Goal: Entertainment & Leisure: Consume media (video, audio)

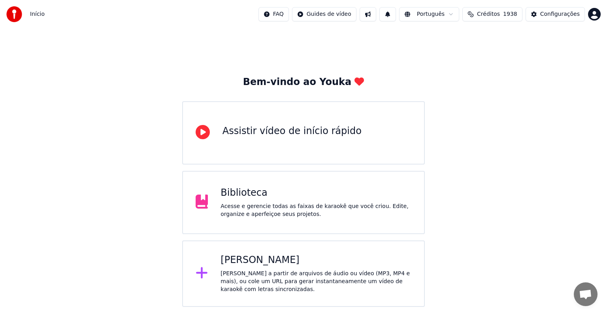
click at [255, 264] on div "[PERSON_NAME]" at bounding box center [316, 260] width 191 height 13
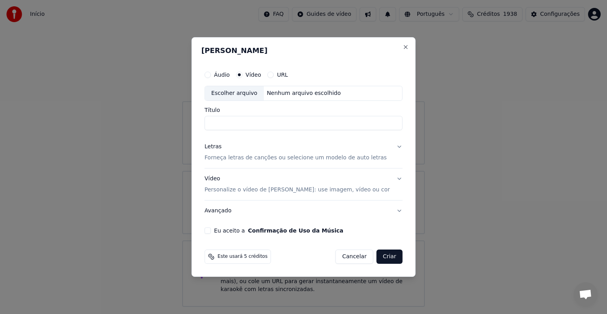
click at [242, 93] on div "Escolher arquivo" at bounding box center [234, 93] width 59 height 14
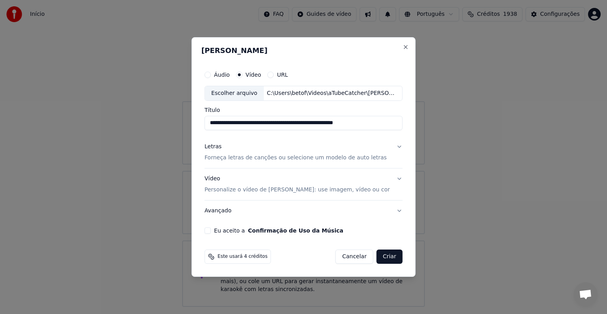
click at [376, 122] on input "**********" at bounding box center [304, 123] width 198 height 14
drag, startPoint x: 283, startPoint y: 122, endPoint x: 212, endPoint y: 117, distance: 70.5
click at [212, 117] on input "**********" at bounding box center [304, 123] width 198 height 14
type input "**********"
click at [211, 230] on button "Eu aceito a Confirmação de Uso da Música" at bounding box center [208, 230] width 6 height 6
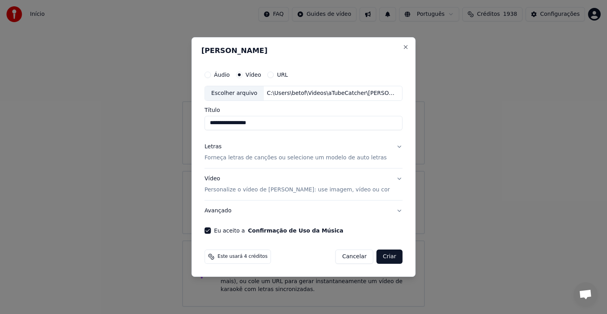
click at [224, 191] on p "Personalize o vídeo de [PERSON_NAME]: use imagem, vídeo ou cor" at bounding box center [297, 190] width 185 height 8
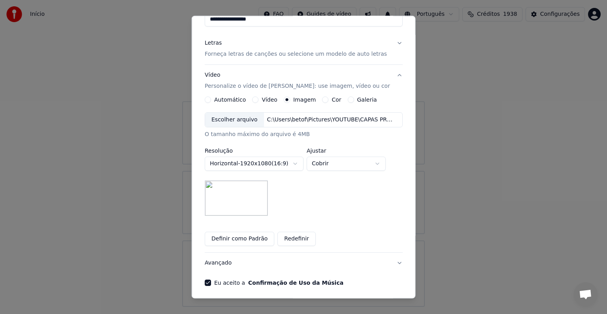
scroll to position [73, 0]
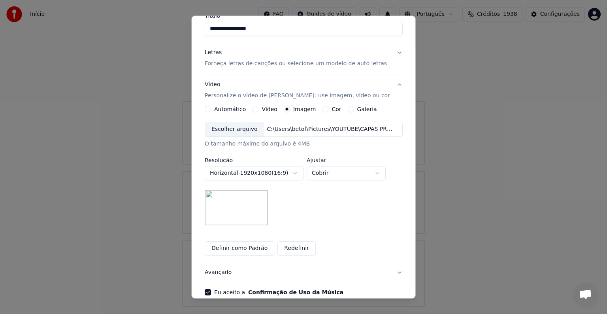
click at [347, 108] on button "Galeria" at bounding box center [350, 109] width 6 height 6
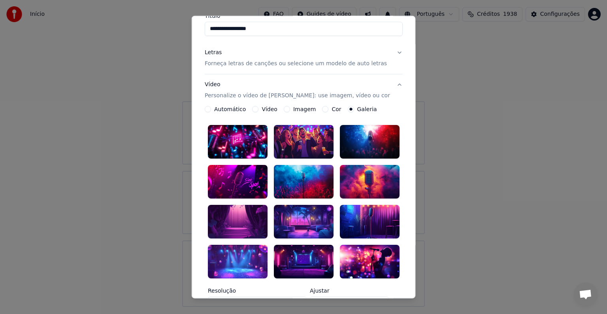
click at [352, 141] on div at bounding box center [370, 142] width 60 height 34
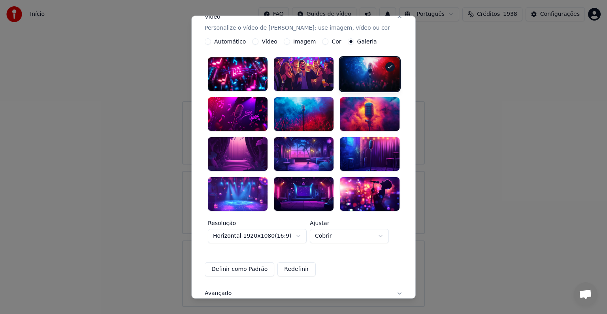
scroll to position [152, 0]
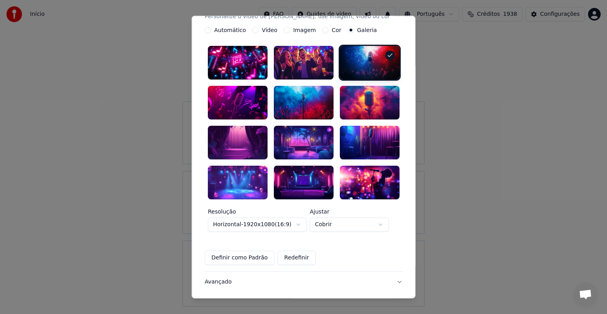
click at [253, 250] on button "Definir como Padrão" at bounding box center [240, 257] width 70 height 14
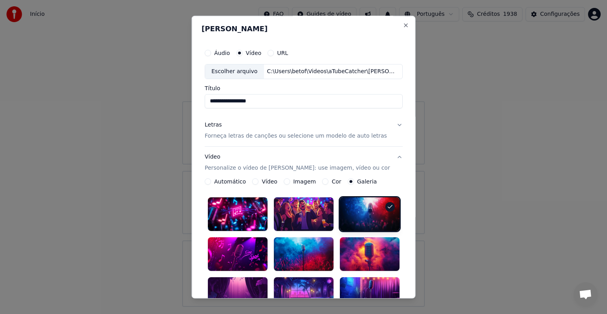
scroll to position [0, 0]
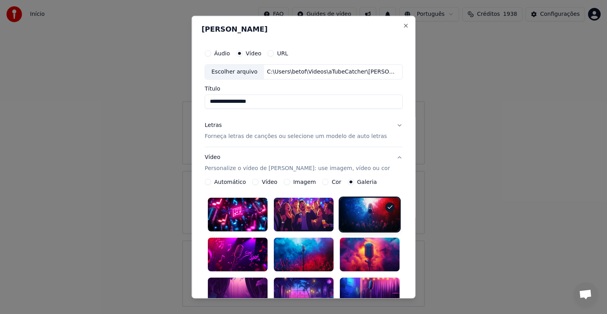
click at [389, 158] on button "Vídeo Personalize o vídeo de karaokê: use imagem, vídeo ou cor" at bounding box center [304, 163] width 198 height 32
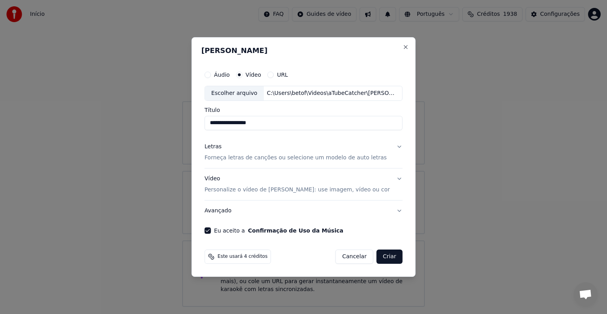
click at [377, 257] on button "Criar" at bounding box center [390, 256] width 26 height 14
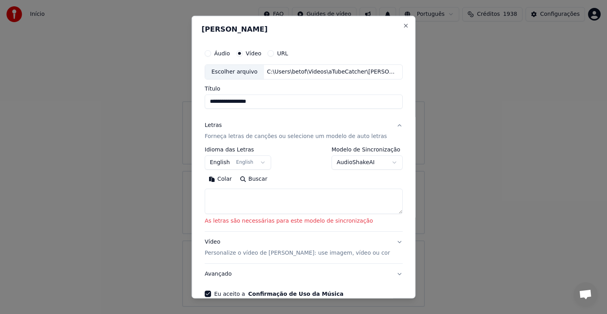
click at [220, 158] on button "English English" at bounding box center [238, 162] width 66 height 14
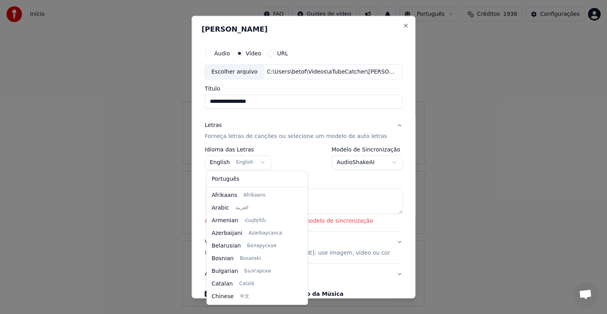
scroll to position [63, 0]
select select "**"
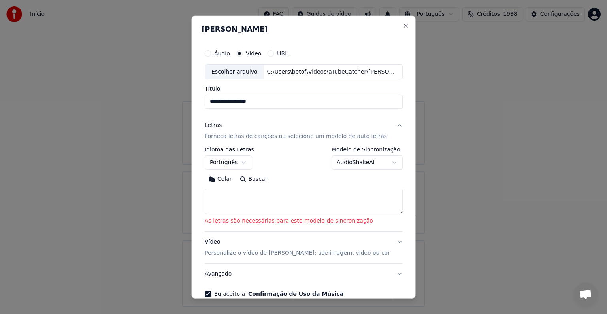
click at [220, 178] on button "Colar" at bounding box center [220, 179] width 31 height 13
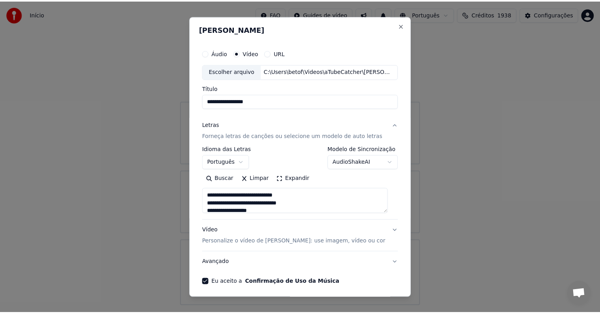
scroll to position [30, 0]
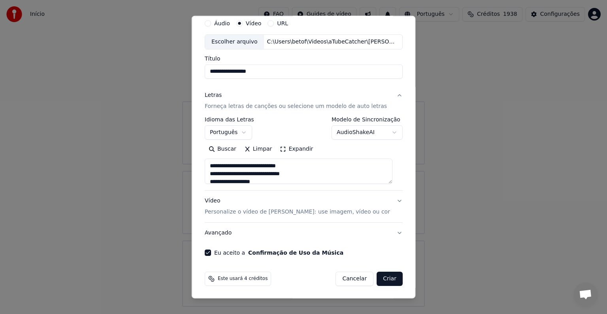
click at [383, 280] on button "Criar" at bounding box center [390, 279] width 26 height 14
type textarea "**********"
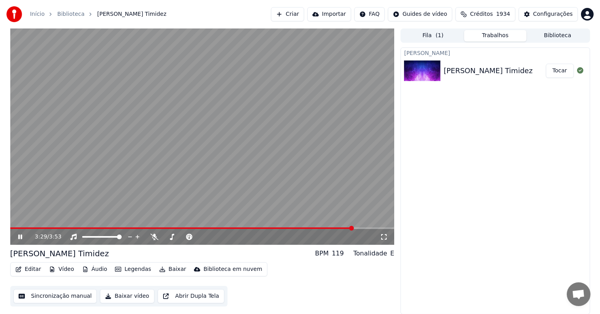
click at [354, 228] on span at bounding box center [202, 228] width 385 height 2
click at [157, 169] on video at bounding box center [202, 136] width 385 height 216
click at [28, 269] on button "Editar" at bounding box center [28, 269] width 32 height 11
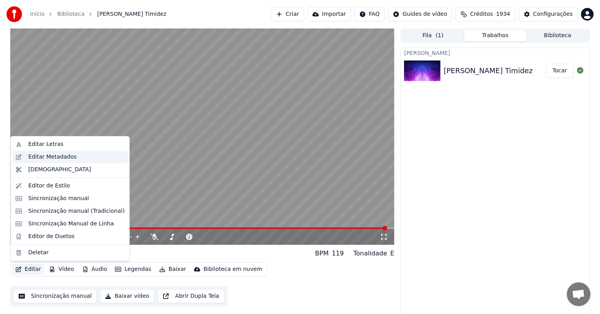
click at [37, 157] on div "Editar Metadados" at bounding box center [52, 157] width 49 height 8
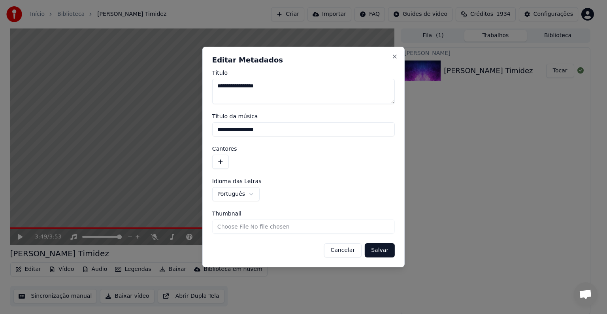
drag, startPoint x: 273, startPoint y: 130, endPoint x: 217, endPoint y: 129, distance: 56.1
click at [217, 129] on input "**********" at bounding box center [303, 129] width 183 height 14
click at [219, 164] on button "button" at bounding box center [220, 162] width 17 height 14
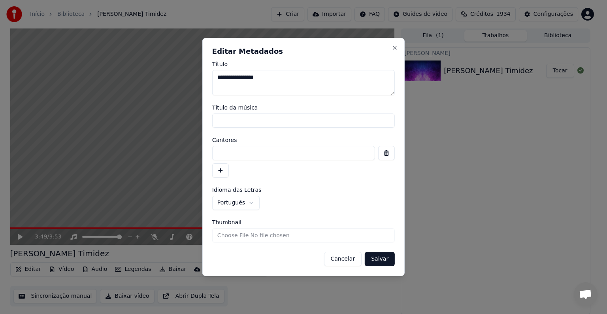
click at [222, 157] on input at bounding box center [293, 153] width 163 height 14
type input "**********"
click at [378, 259] on button "Salvar" at bounding box center [380, 259] width 30 height 14
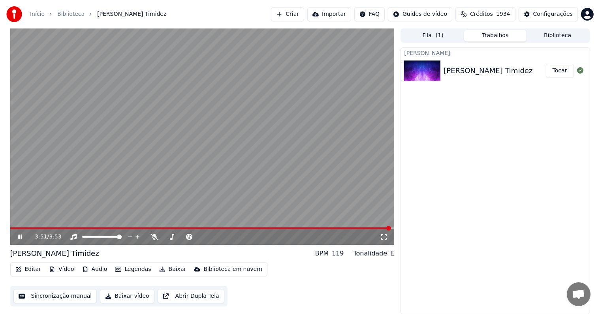
click at [12, 228] on span at bounding box center [200, 228] width 381 height 2
click at [41, 193] on video at bounding box center [202, 136] width 385 height 216
click at [49, 298] on button "Sincronização manual" at bounding box center [55, 296] width 84 height 14
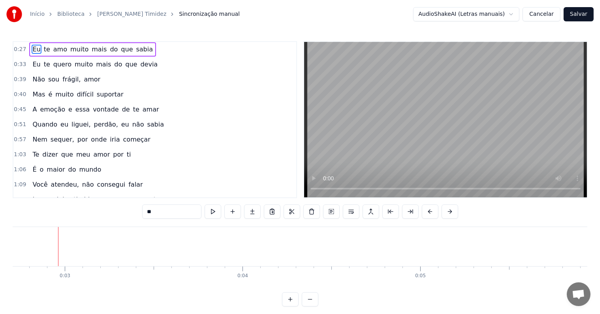
scroll to position [0, 464]
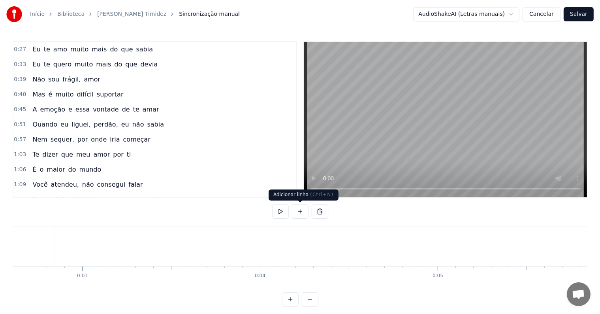
click at [300, 213] on button at bounding box center [300, 211] width 17 height 14
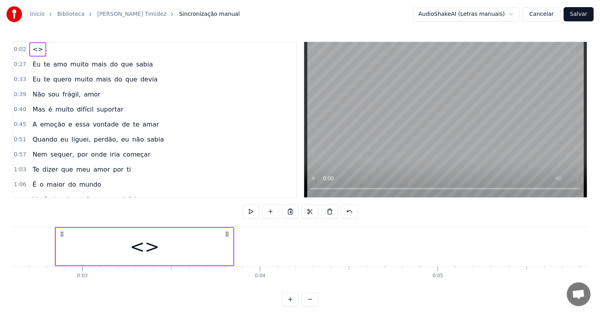
click at [158, 243] on div "<>" at bounding box center [144, 247] width 177 height 38
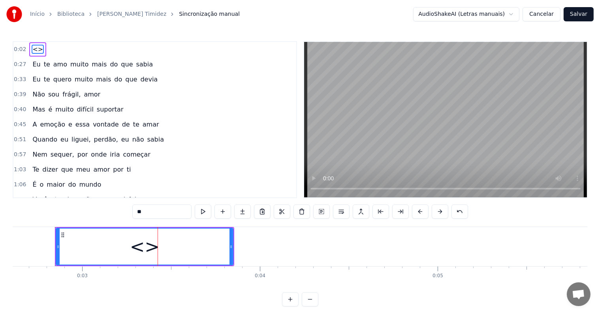
drag, startPoint x: 169, startPoint y: 209, endPoint x: 99, endPoint y: 205, distance: 70.5
click at [99, 205] on div "0:02 <> 0:27 Eu te amo muito mais do que sabia 0:33 Eu te quero muito mais do q…" at bounding box center [300, 173] width 575 height 265
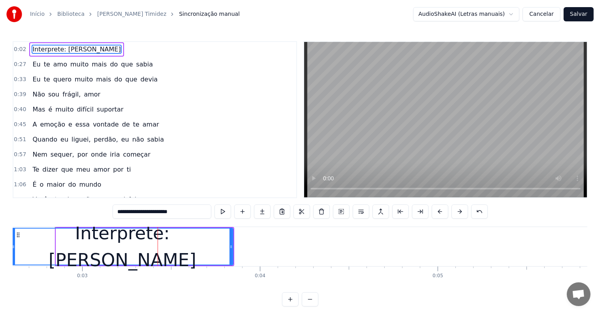
drag, startPoint x: 57, startPoint y: 245, endPoint x: 13, endPoint y: 247, distance: 44.7
click at [13, 247] on icon at bounding box center [13, 246] width 3 height 6
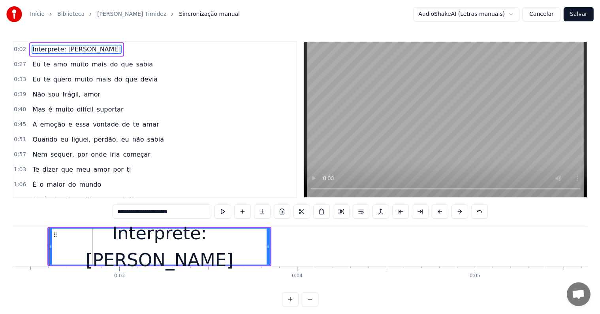
scroll to position [0, 424]
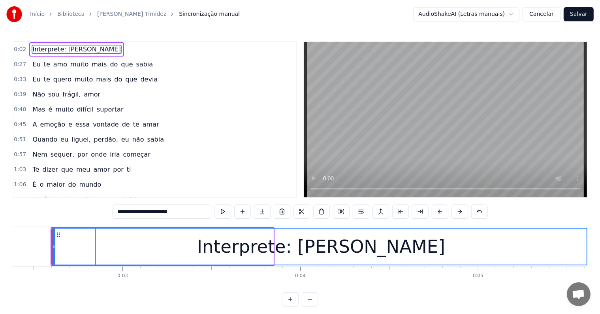
drag, startPoint x: 270, startPoint y: 245, endPoint x: 587, endPoint y: 252, distance: 317.0
click at [587, 252] on div at bounding box center [588, 246] width 3 height 36
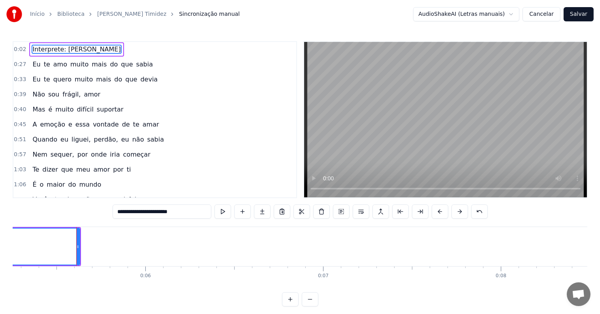
scroll to position [0, 958]
type input "**********"
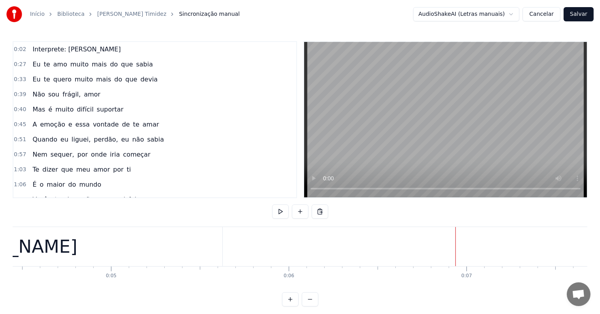
scroll to position [0, 783]
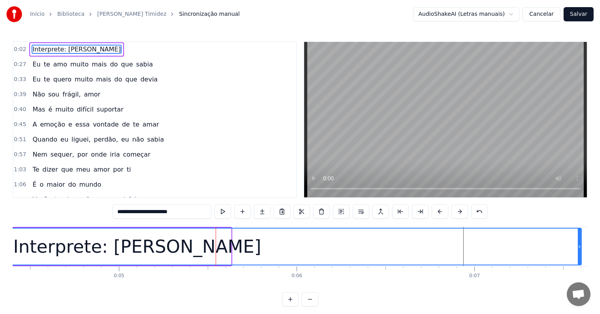
drag, startPoint x: 230, startPoint y: 245, endPoint x: 578, endPoint y: 245, distance: 348.6
click at [580, 246] on icon at bounding box center [579, 246] width 3 height 6
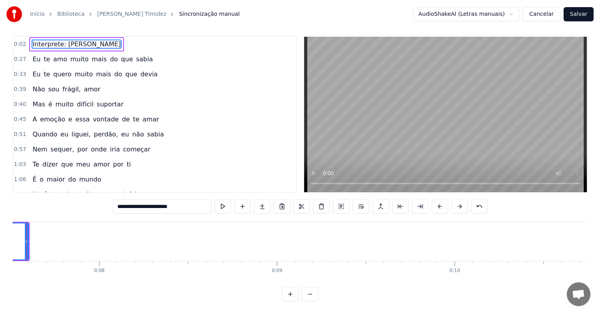
scroll to position [0, 1342]
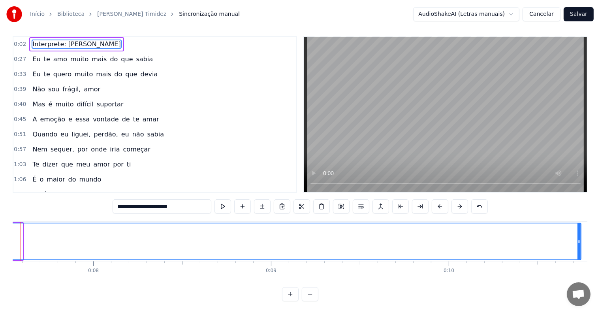
drag, startPoint x: 21, startPoint y: 234, endPoint x: 583, endPoint y: 246, distance: 562.2
click at [581, 246] on div at bounding box center [579, 241] width 3 height 36
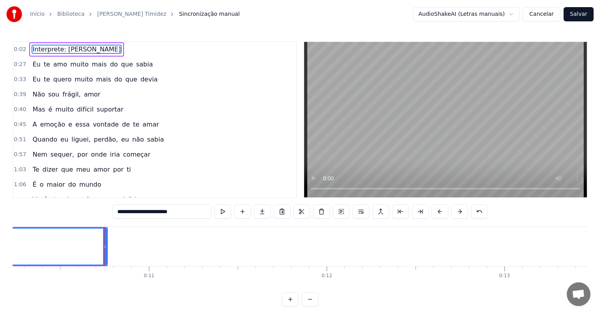
scroll to position [0, 1872]
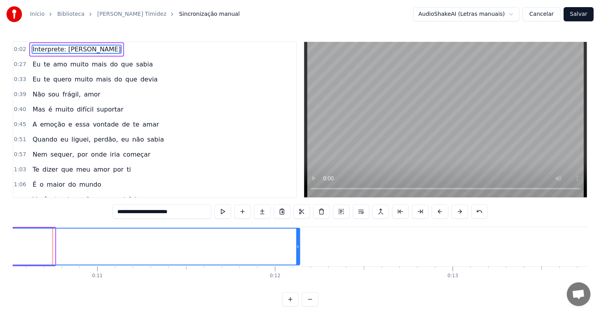
drag, startPoint x: 53, startPoint y: 247, endPoint x: 298, endPoint y: 247, distance: 245.0
click at [298, 247] on icon at bounding box center [297, 246] width 3 height 6
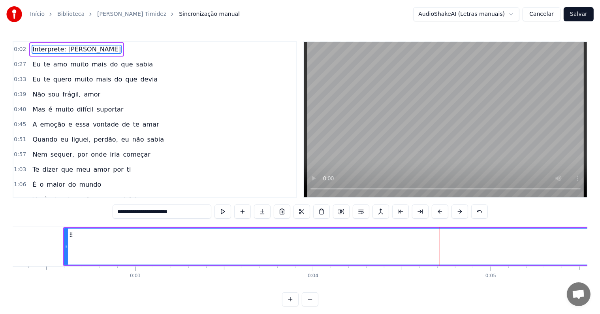
scroll to position [0, 403]
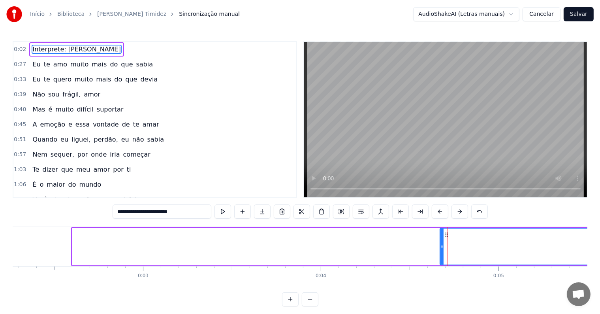
drag, startPoint x: 72, startPoint y: 245, endPoint x: 440, endPoint y: 245, distance: 368.0
click at [441, 245] on icon at bounding box center [442, 246] width 3 height 6
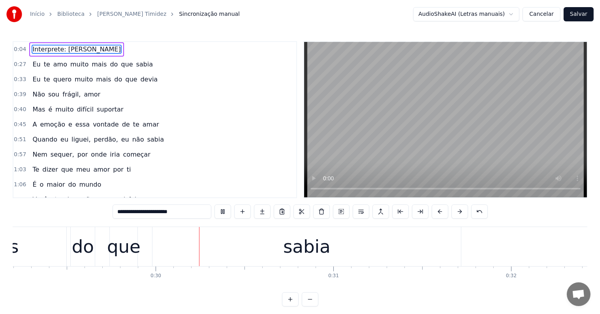
scroll to position [0, 5216]
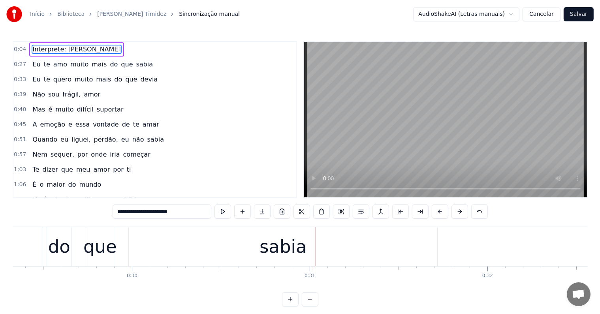
click at [294, 256] on div "sabia" at bounding box center [283, 246] width 47 height 27
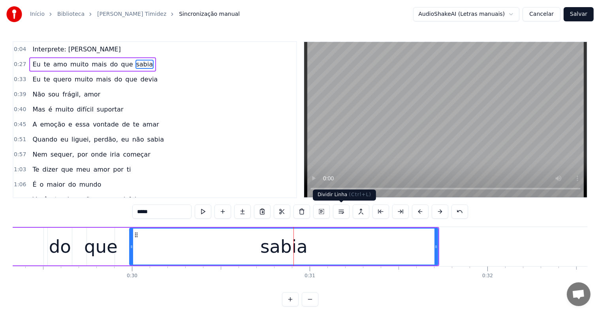
click at [340, 212] on button at bounding box center [341, 211] width 17 height 14
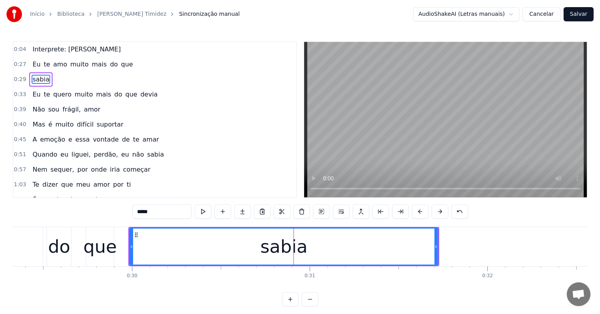
click at [120, 64] on span "que" at bounding box center [126, 64] width 13 height 9
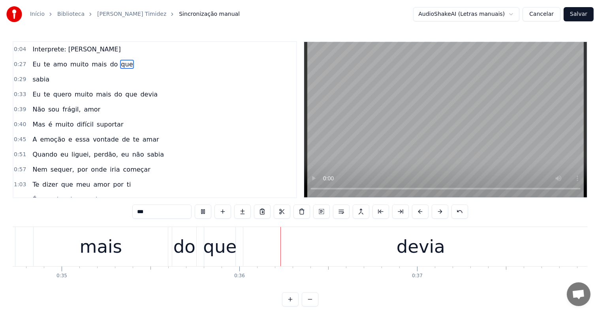
scroll to position [0, 6281]
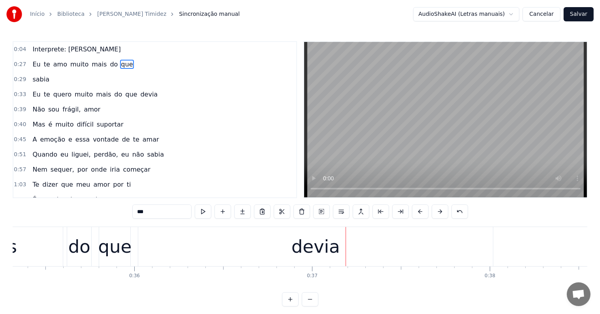
click at [302, 247] on div "devia" at bounding box center [316, 246] width 49 height 27
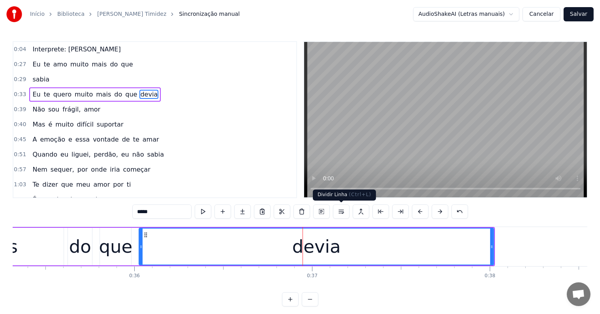
click at [341, 209] on button at bounding box center [341, 211] width 17 height 14
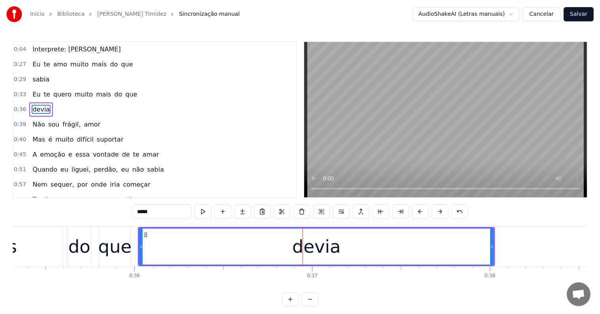
click at [102, 262] on div "que" at bounding box center [114, 246] width 31 height 39
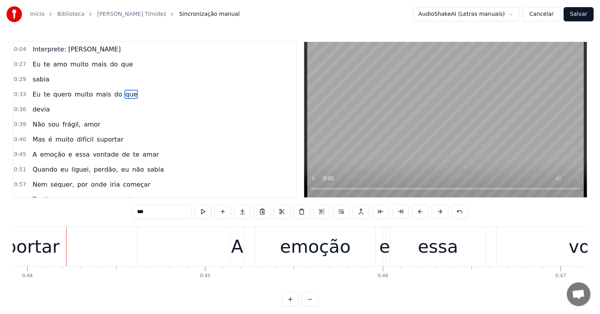
scroll to position [0, 7825]
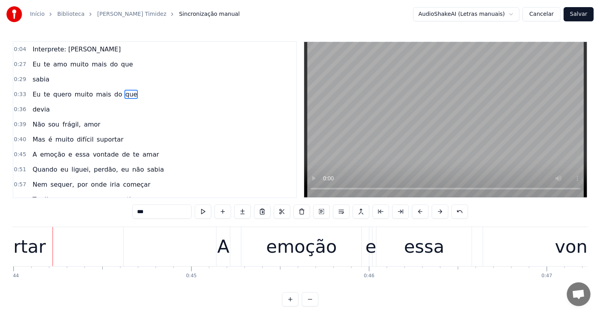
click at [39, 245] on div "suportar" at bounding box center [8, 246] width 75 height 27
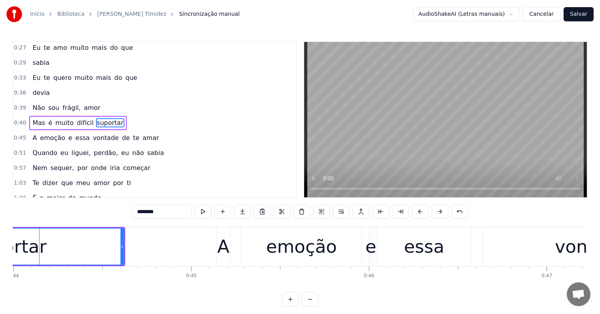
scroll to position [0, 7811]
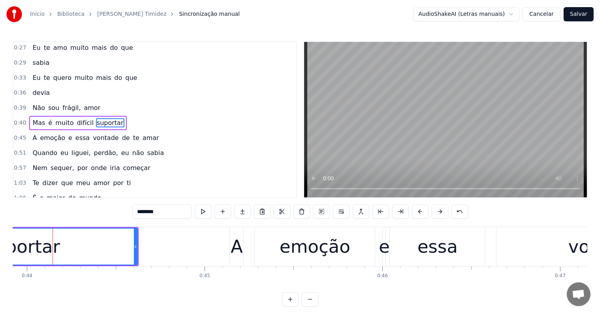
click at [84, 104] on span "amor" at bounding box center [92, 107] width 18 height 9
type input "****"
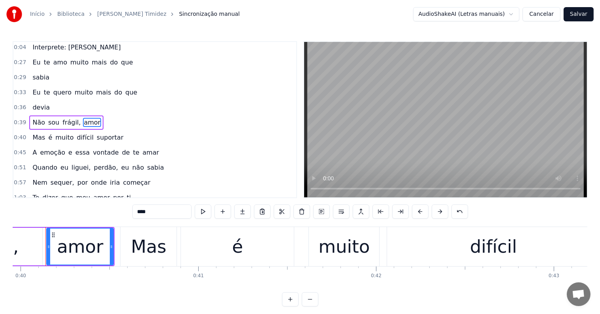
scroll to position [0, 7100]
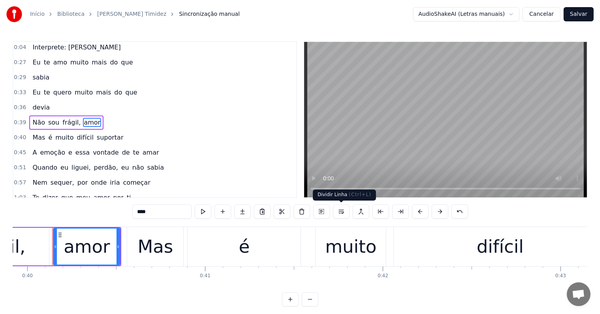
click at [341, 211] on button at bounding box center [341, 211] width 17 height 14
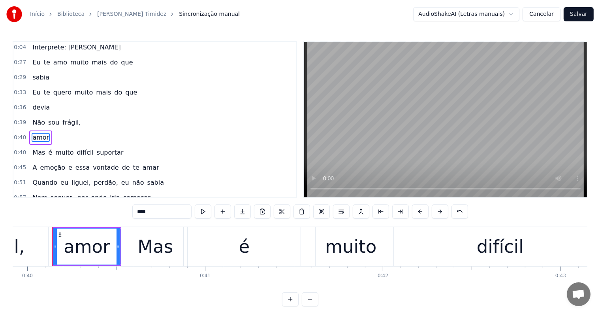
scroll to position [17, 0]
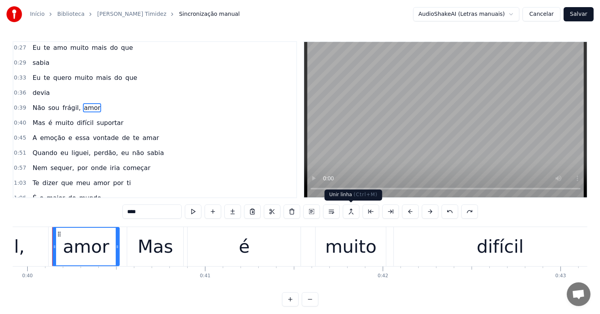
click at [349, 209] on button at bounding box center [351, 211] width 17 height 14
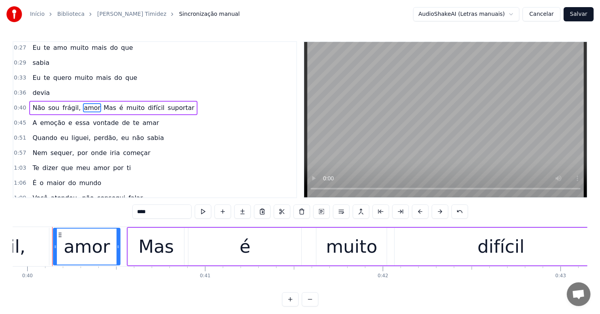
click at [103, 105] on span "Mas" at bounding box center [110, 107] width 14 height 9
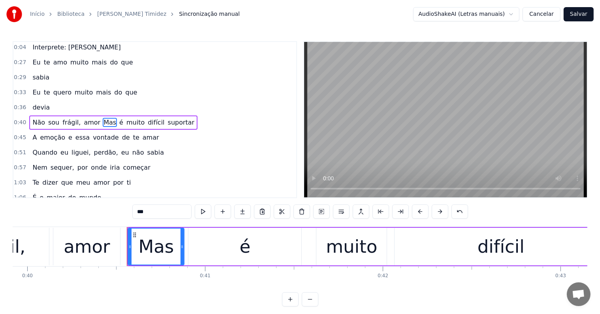
click at [87, 121] on span "amor" at bounding box center [92, 122] width 18 height 9
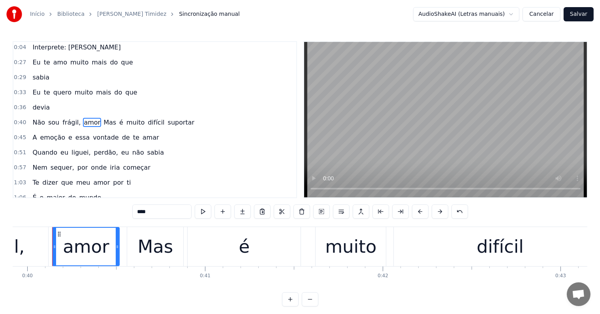
click at [157, 214] on input "****" at bounding box center [161, 211] width 59 height 14
click at [105, 120] on span "Mas" at bounding box center [112, 122] width 14 height 9
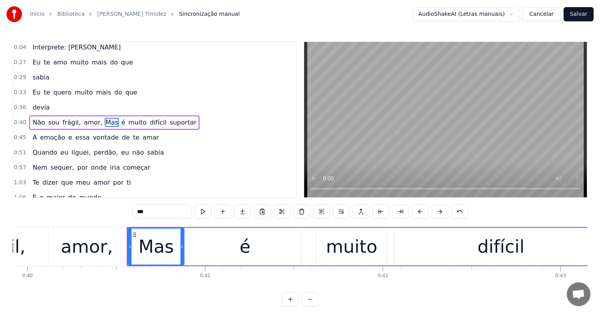
drag, startPoint x: 142, startPoint y: 211, endPoint x: 134, endPoint y: 211, distance: 7.5
click at [134, 211] on input "***" at bounding box center [161, 211] width 59 height 14
click at [128, 119] on span "muito" at bounding box center [138, 122] width 20 height 9
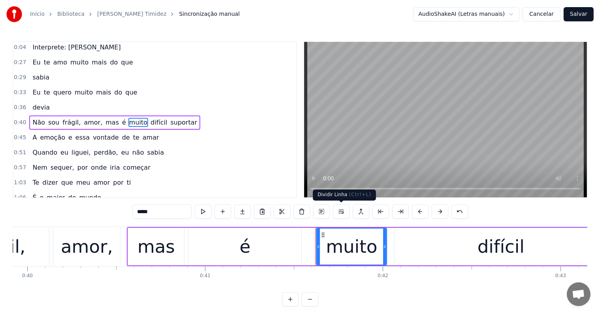
click at [343, 212] on button at bounding box center [341, 211] width 17 height 14
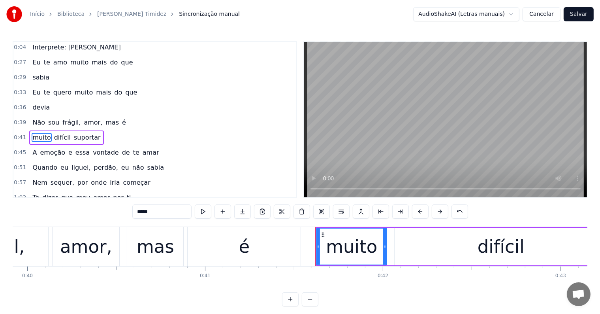
scroll to position [17, 0]
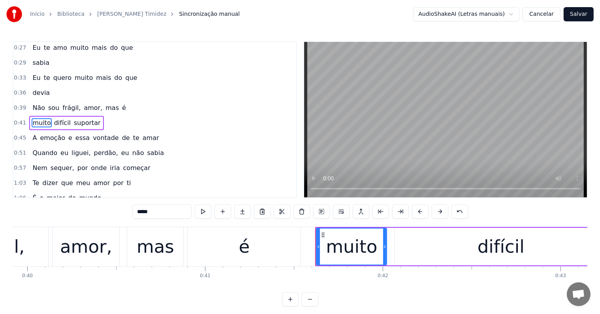
click at [105, 106] on span "mas" at bounding box center [112, 107] width 15 height 9
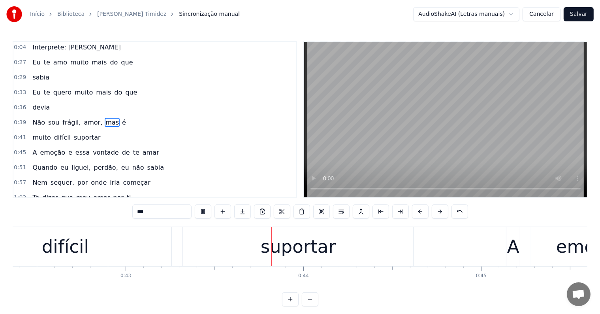
scroll to position [0, 7628]
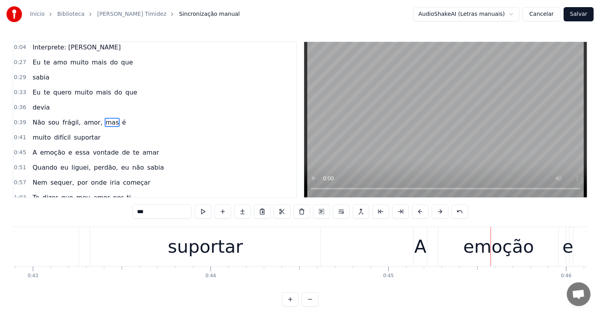
click at [85, 120] on span "amor," at bounding box center [93, 122] width 20 height 9
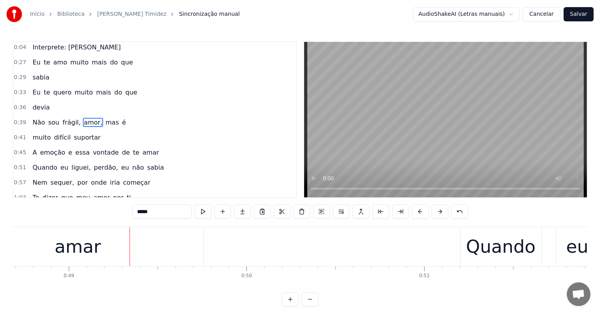
scroll to position [0, 8668]
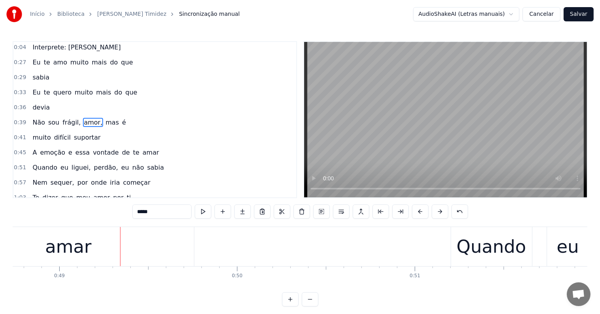
click at [58, 257] on div "amar" at bounding box center [68, 246] width 47 height 27
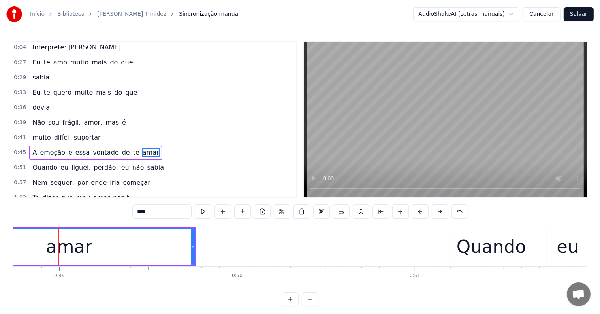
scroll to position [31, 0]
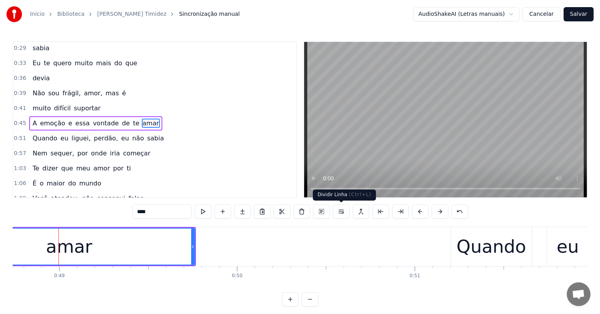
click at [342, 211] on button at bounding box center [341, 211] width 17 height 14
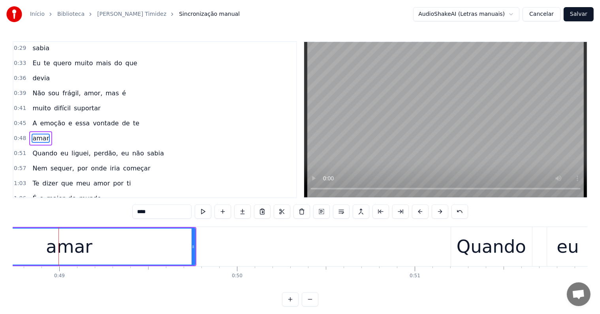
scroll to position [46, 0]
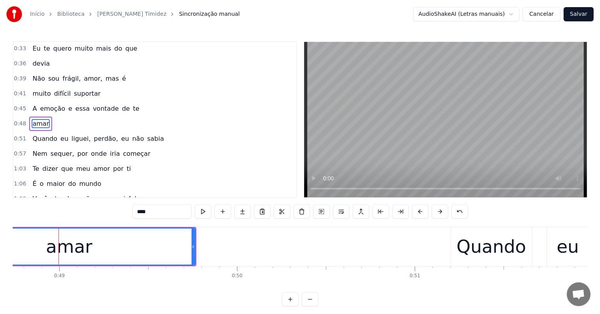
click at [98, 107] on span "vontade" at bounding box center [105, 108] width 27 height 9
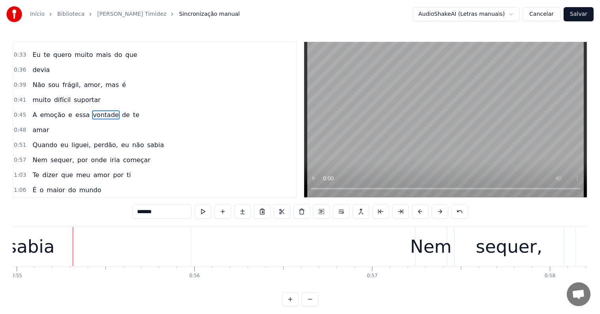
scroll to position [0, 9799]
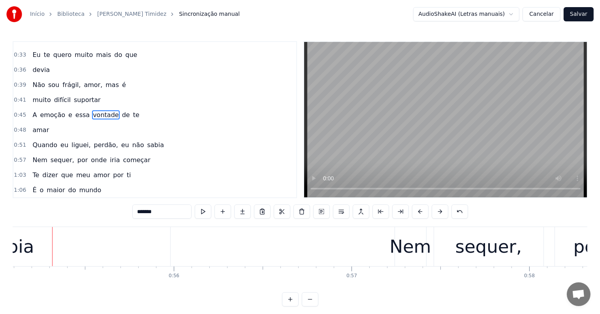
click at [31, 242] on div "sabia" at bounding box center [10, 246] width 319 height 39
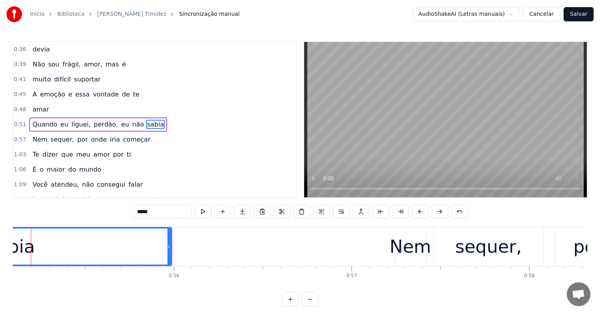
scroll to position [0, 9777]
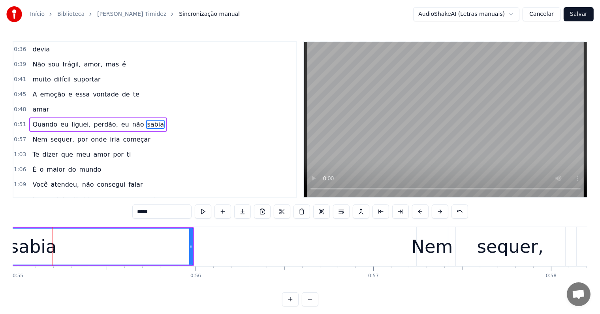
click at [121, 120] on span "eu" at bounding box center [125, 124] width 9 height 9
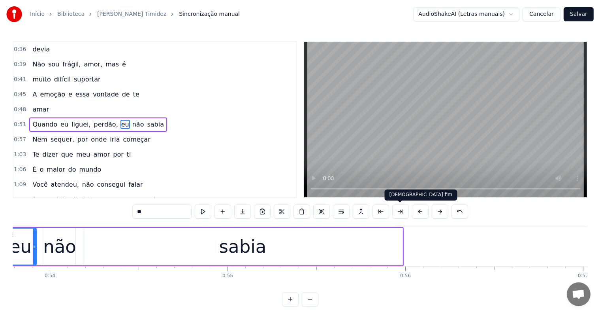
scroll to position [0, 9519]
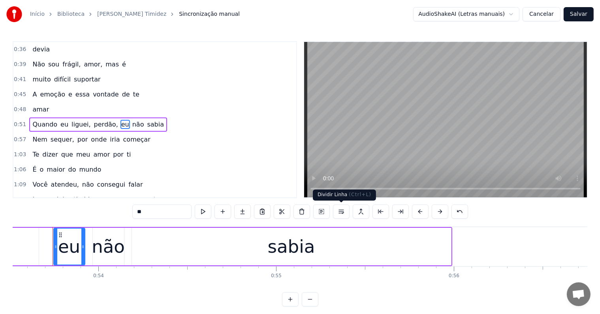
click at [341, 213] on button at bounding box center [341, 211] width 17 height 14
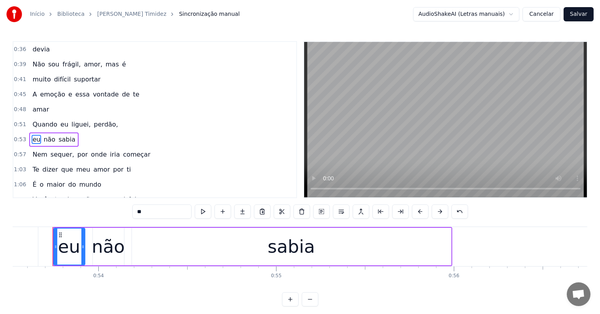
scroll to position [75, 0]
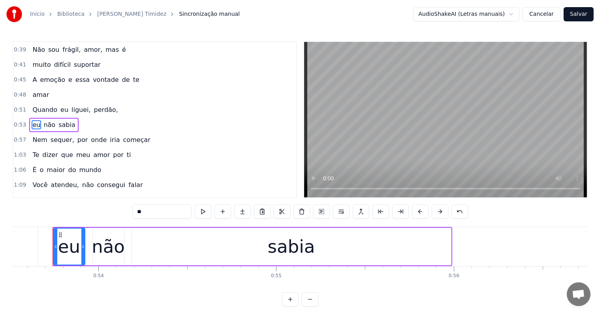
click at [93, 105] on span "perdão," at bounding box center [106, 109] width 26 height 9
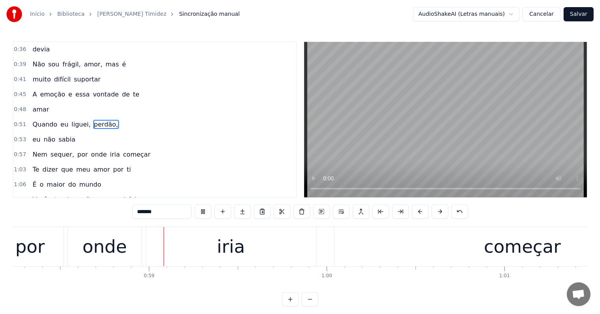
scroll to position [0, 10358]
click at [345, 254] on div "começar" at bounding box center [522, 246] width 376 height 39
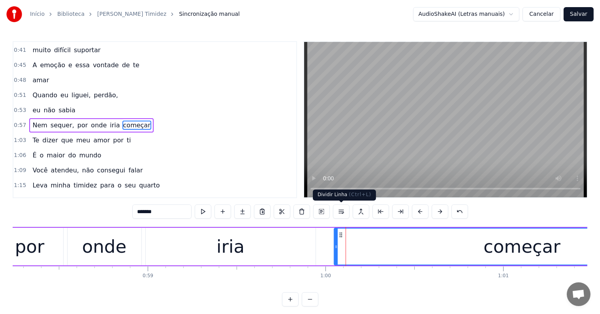
click at [340, 212] on button at bounding box center [341, 211] width 17 height 14
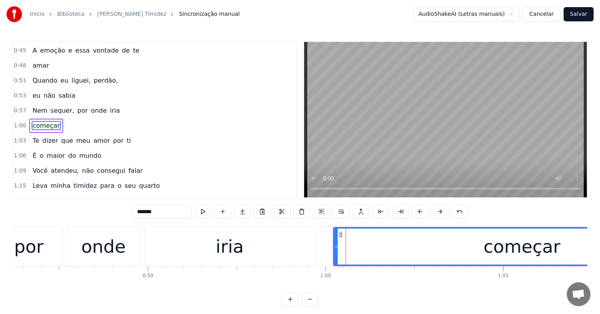
click at [227, 254] on div "iria" at bounding box center [230, 246] width 28 height 27
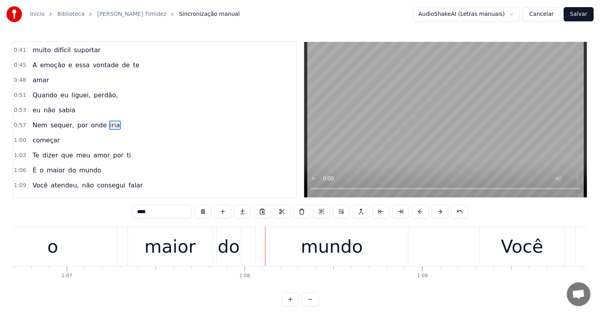
scroll to position [0, 11963]
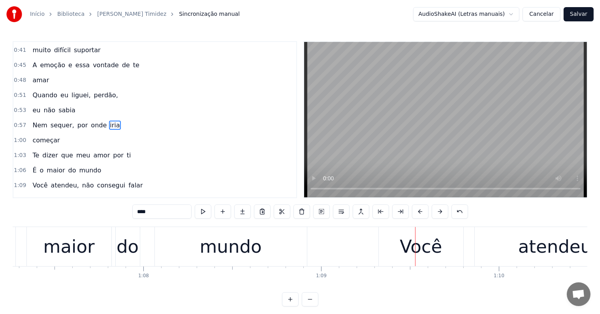
click at [125, 249] on div "do" at bounding box center [128, 246] width 22 height 27
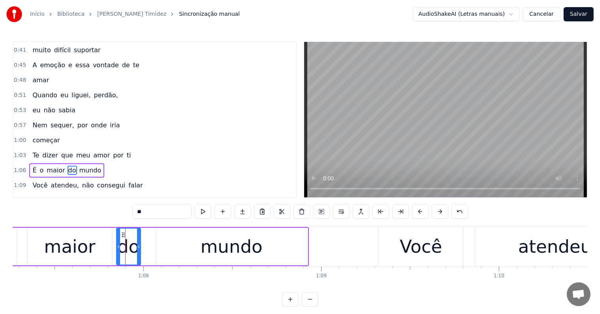
scroll to position [133, 0]
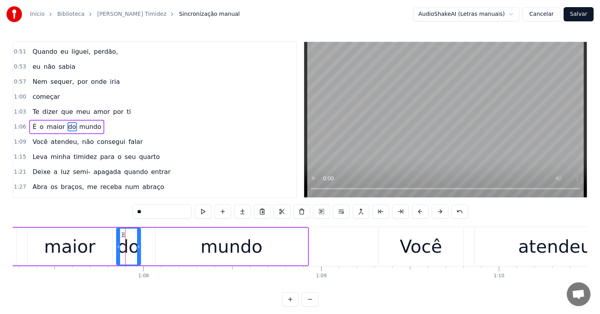
click at [126, 107] on span "ti" at bounding box center [129, 111] width 6 height 9
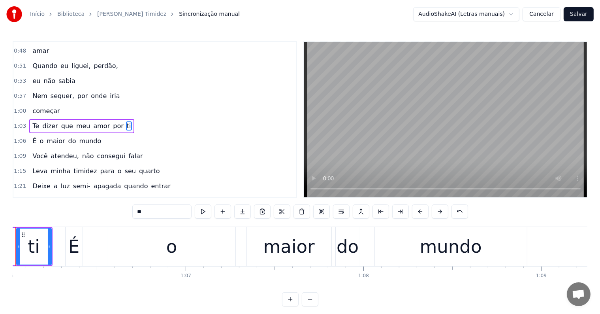
scroll to position [0, 11706]
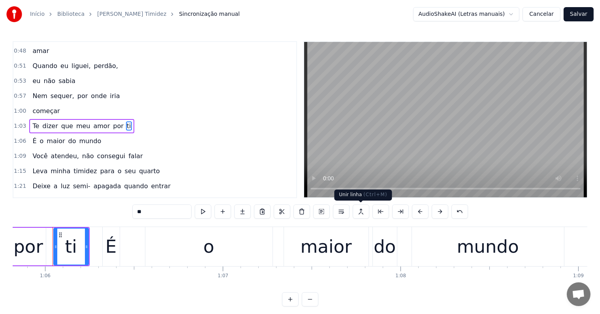
click at [361, 212] on button at bounding box center [361, 211] width 17 height 14
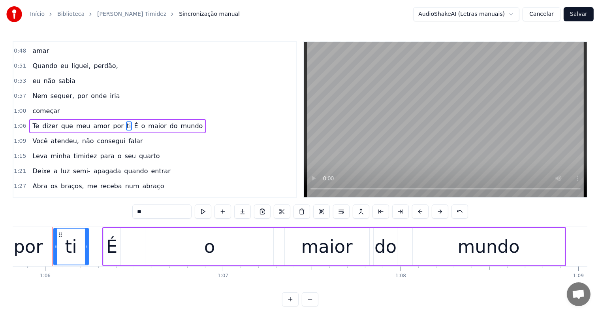
click at [134, 121] on span "É" at bounding box center [137, 125] width 6 height 9
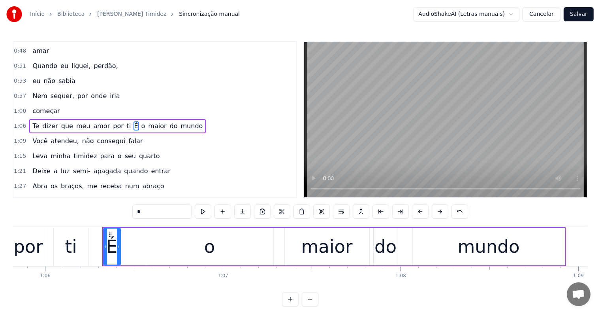
click at [151, 211] on input "*" at bounding box center [161, 211] width 59 height 14
drag, startPoint x: 151, startPoint y: 211, endPoint x: 129, endPoint y: 210, distance: 21.7
click at [129, 210] on div "0:04 Interprete: [PERSON_NAME] 0:27 Eu te amo muito mais do que 0:29 sabia 0:33…" at bounding box center [300, 173] width 575 height 265
click at [112, 121] on span "por" at bounding box center [118, 125] width 12 height 9
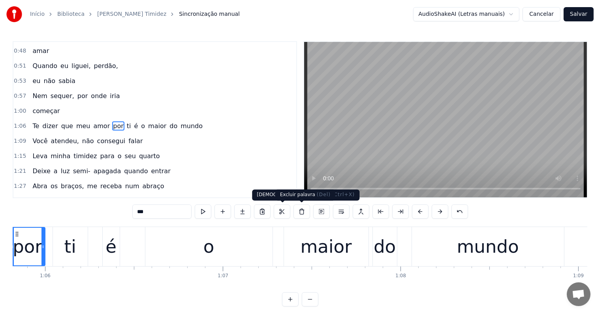
scroll to position [0, 11663]
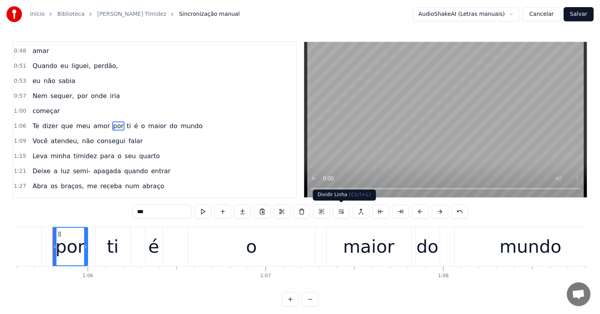
click at [343, 214] on button at bounding box center [341, 211] width 17 height 14
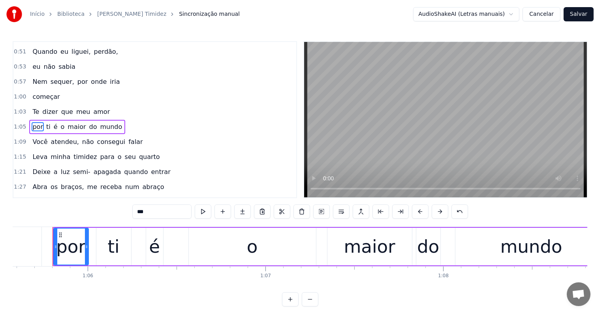
click at [93, 107] on span "amor" at bounding box center [102, 111] width 18 height 9
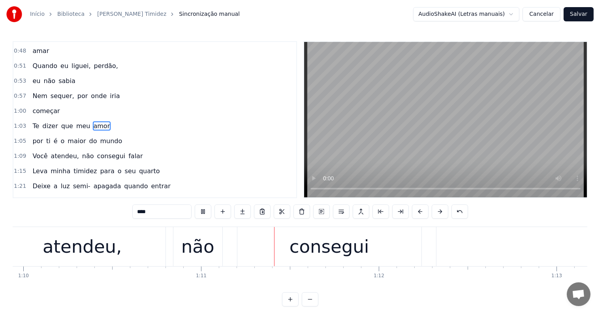
scroll to position [0, 12550]
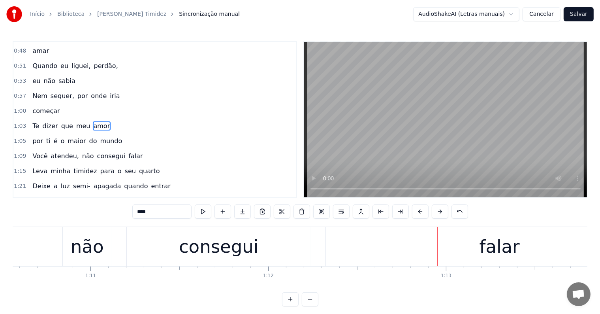
click at [347, 243] on div "falar" at bounding box center [500, 246] width 348 height 39
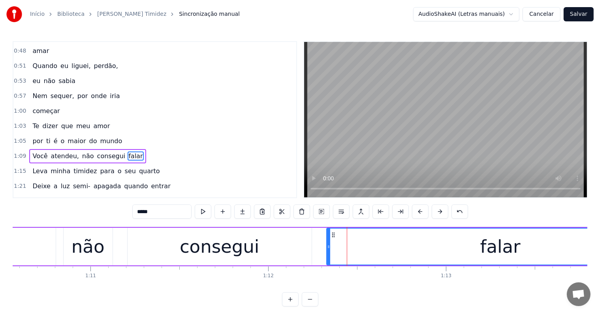
scroll to position [147, 0]
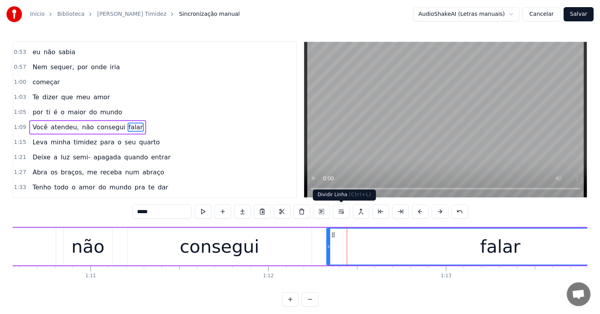
click at [341, 211] on button at bounding box center [341, 211] width 17 height 14
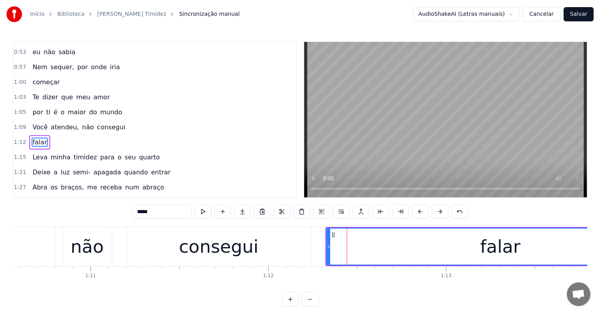
scroll to position [162, 0]
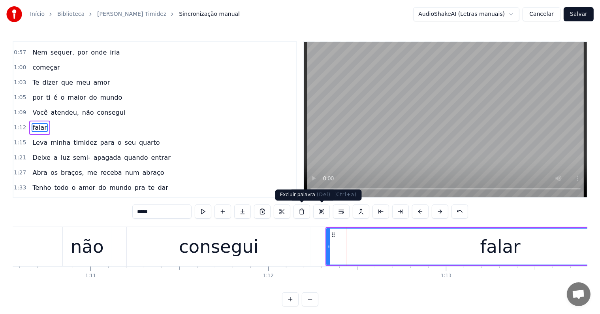
click at [221, 247] on div "consegui" at bounding box center [219, 246] width 80 height 27
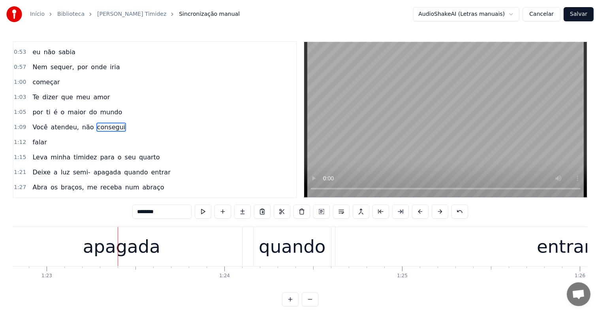
scroll to position [0, 14729]
click at [108, 247] on div "apagada" at bounding box center [120, 246] width 77 height 27
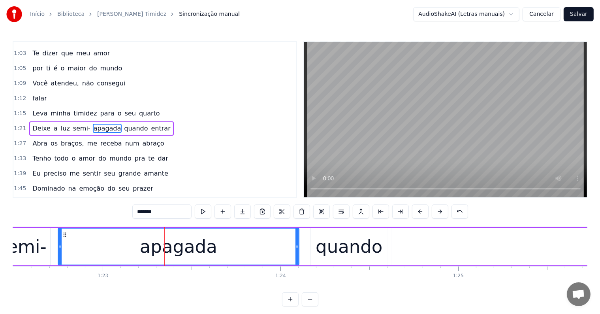
scroll to position [0, 14618]
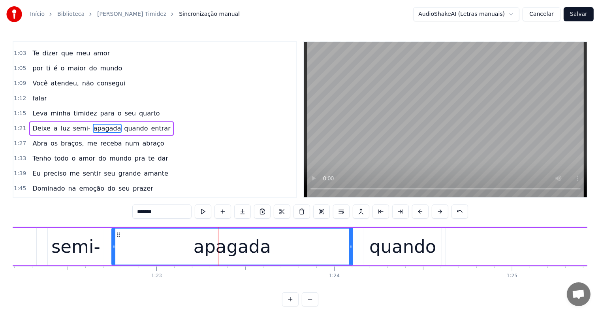
click at [83, 259] on div "semi-" at bounding box center [75, 246] width 49 height 27
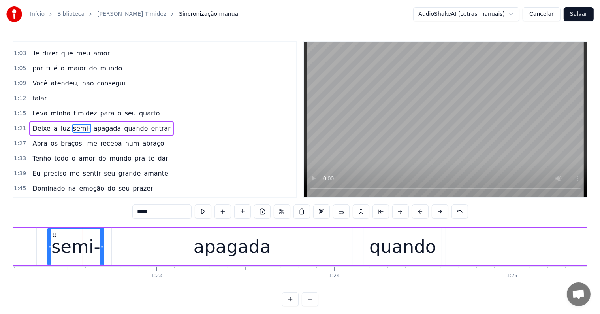
click at [155, 212] on input "*****" at bounding box center [161, 211] width 59 height 14
click at [60, 124] on span "luz" at bounding box center [65, 128] width 11 height 9
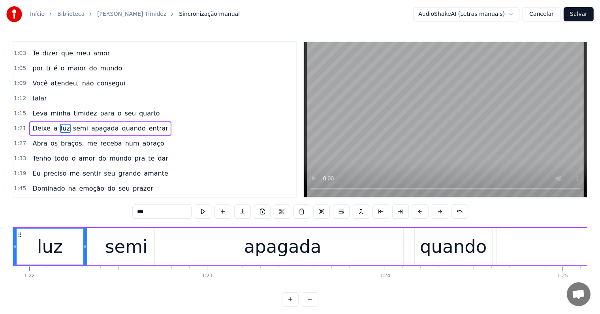
scroll to position [0, 14527]
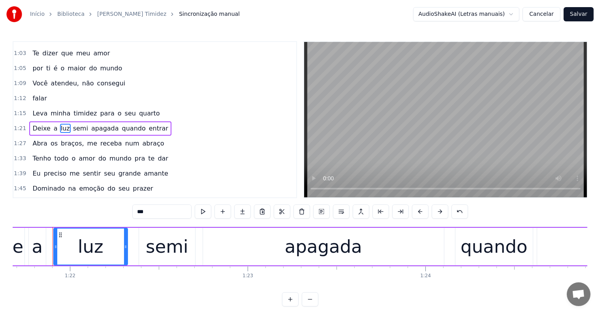
click at [148, 124] on span "entrar" at bounding box center [158, 128] width 21 height 9
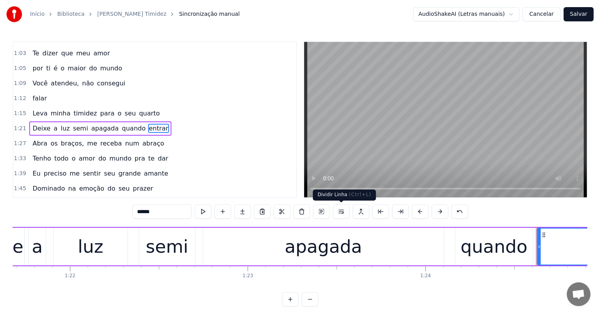
click at [341, 211] on button at bounding box center [341, 211] width 17 height 14
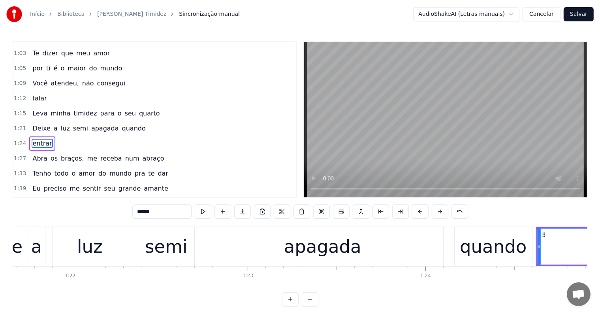
scroll to position [206, 0]
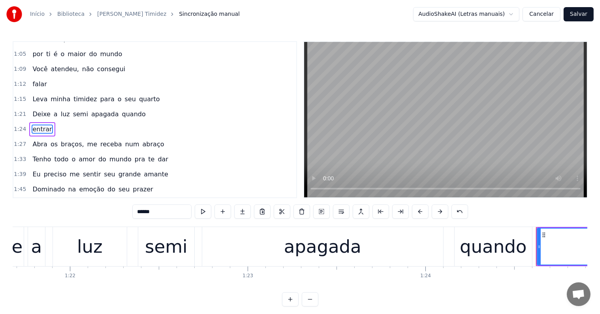
click at [121, 109] on span "quando" at bounding box center [133, 113] width 25 height 9
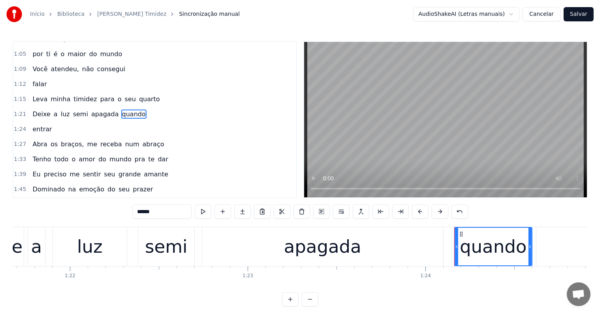
scroll to position [191, 0]
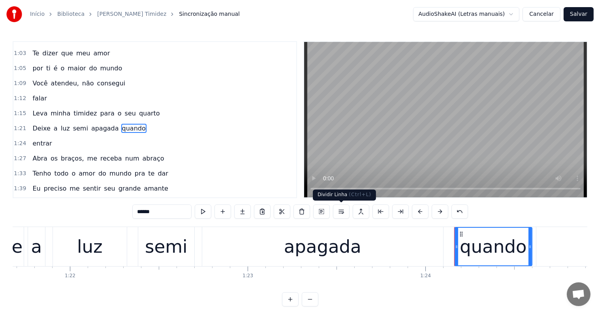
click at [341, 213] on button at bounding box center [341, 211] width 17 height 14
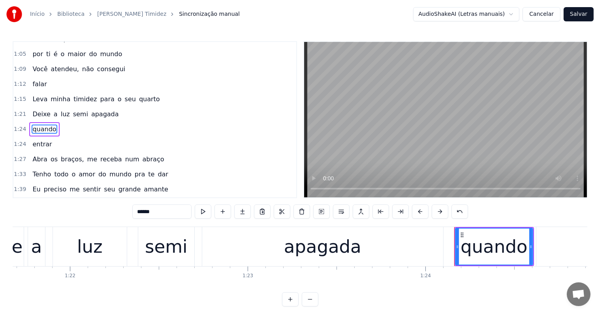
click at [98, 109] on span "apagada" at bounding box center [105, 113] width 29 height 9
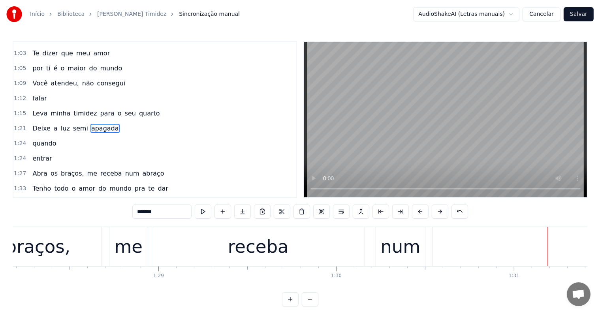
scroll to position [0, 16092]
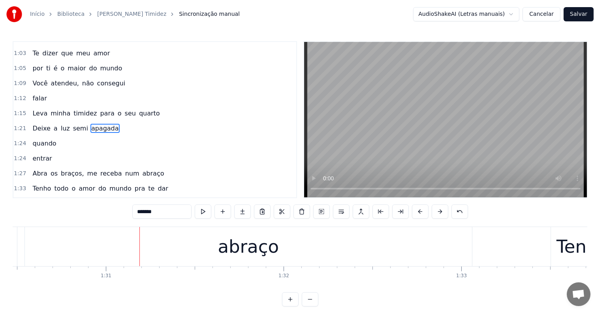
click at [221, 251] on div "abraço" at bounding box center [248, 246] width 61 height 27
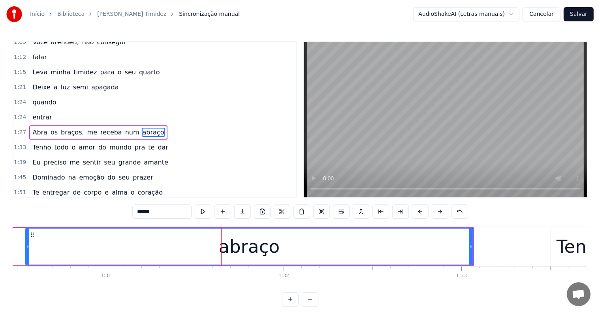
scroll to position [235, 0]
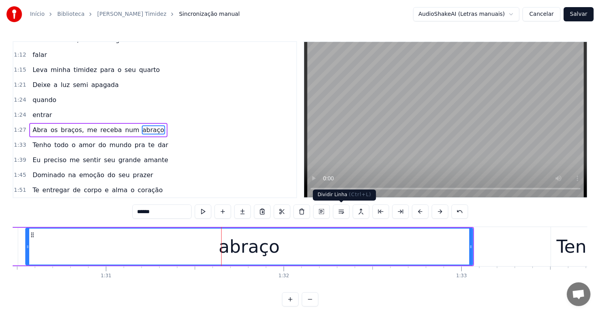
click at [343, 213] on button at bounding box center [341, 211] width 17 height 14
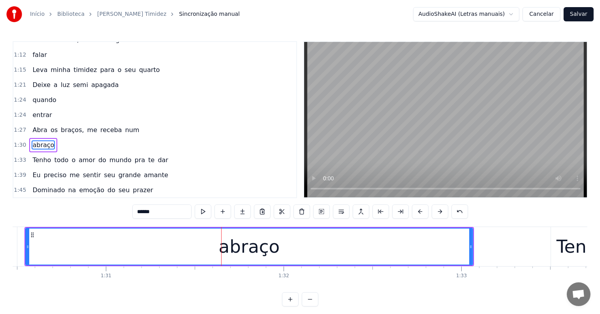
scroll to position [249, 0]
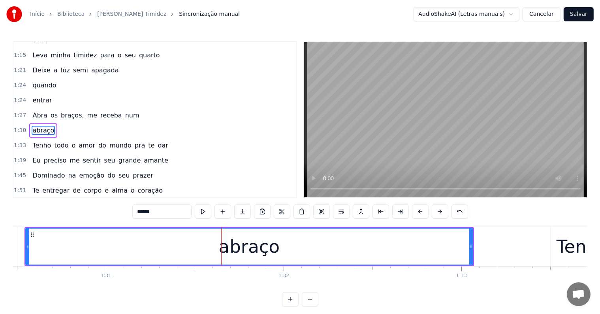
click at [125, 111] on span "num" at bounding box center [133, 115] width 16 height 9
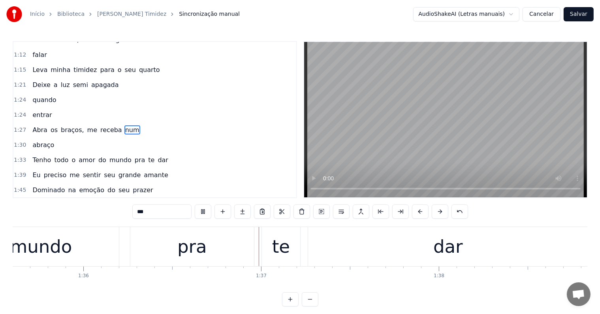
scroll to position [0, 17086]
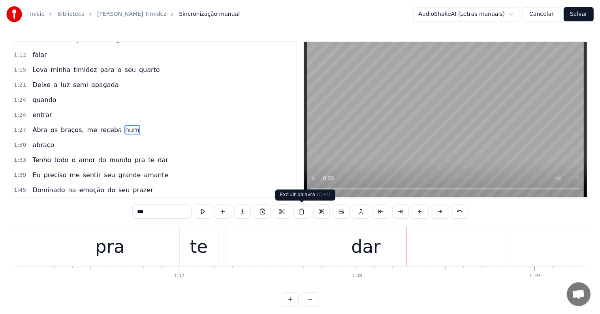
click at [306, 248] on div "dar" at bounding box center [366, 246] width 280 height 39
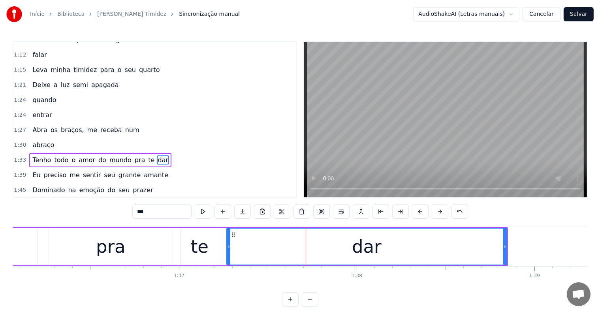
scroll to position [264, 0]
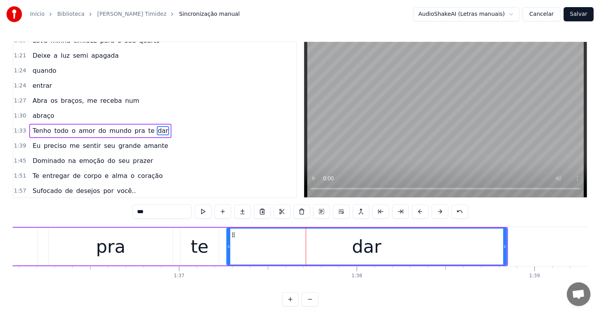
click at [134, 126] on span "pra" at bounding box center [140, 130] width 12 height 9
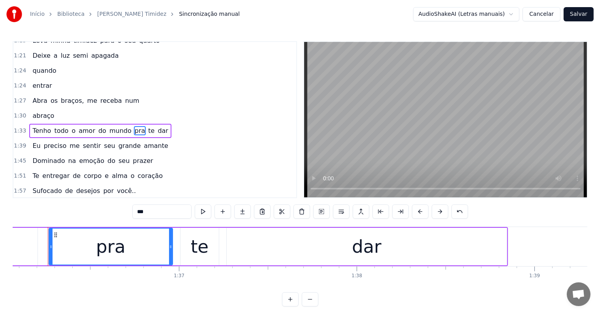
scroll to position [0, 17081]
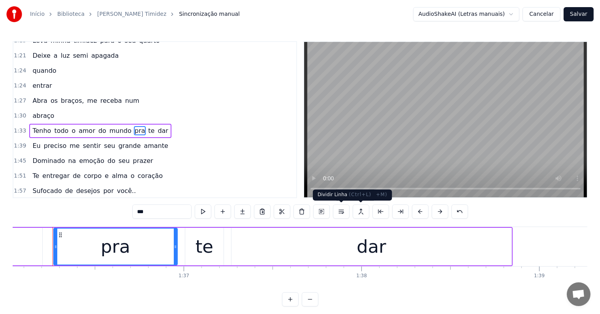
click at [340, 212] on button at bounding box center [341, 211] width 17 height 14
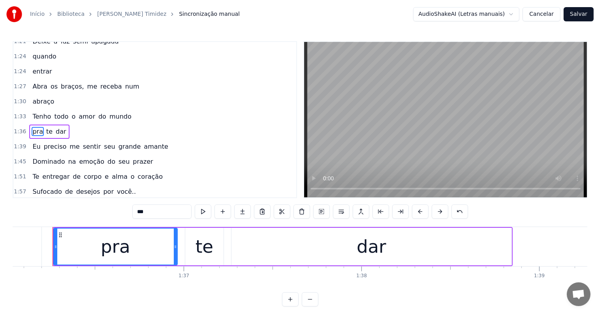
click at [109, 112] on span "mundo" at bounding box center [121, 116] width 24 height 9
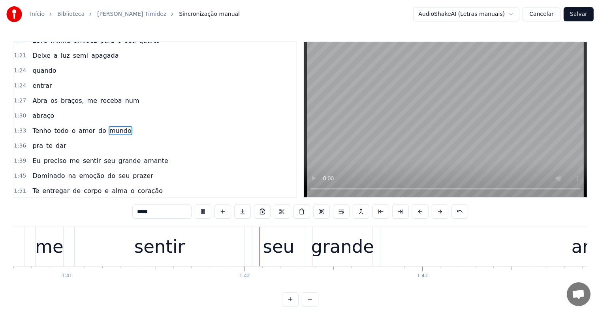
scroll to position [0, 17977]
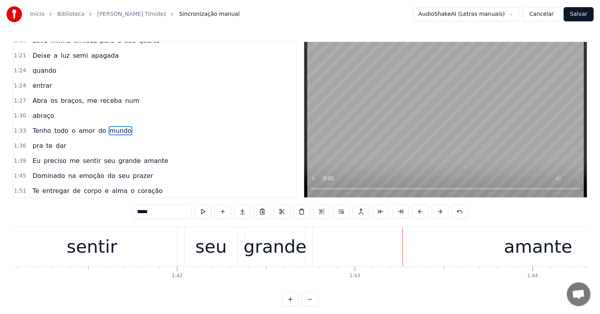
click at [372, 239] on div "amante" at bounding box center [538, 246] width 451 height 39
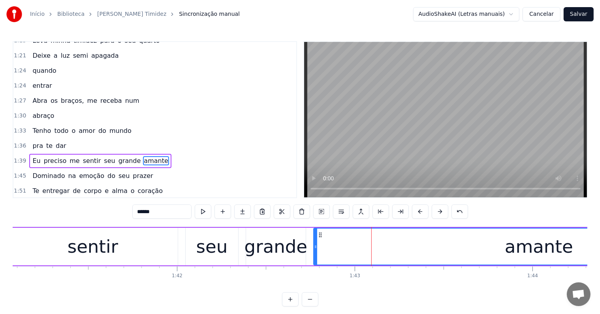
scroll to position [293, 0]
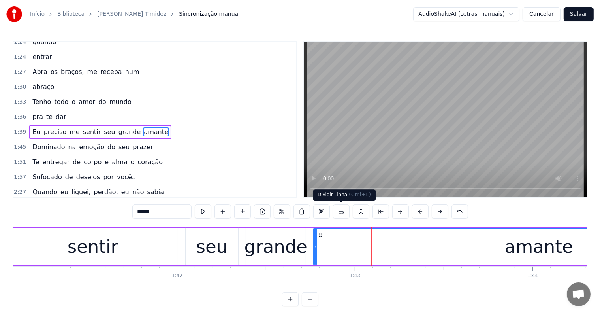
click at [340, 209] on button at bounding box center [341, 211] width 17 height 14
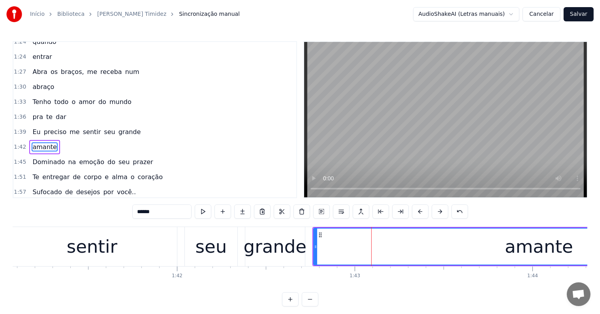
scroll to position [307, 0]
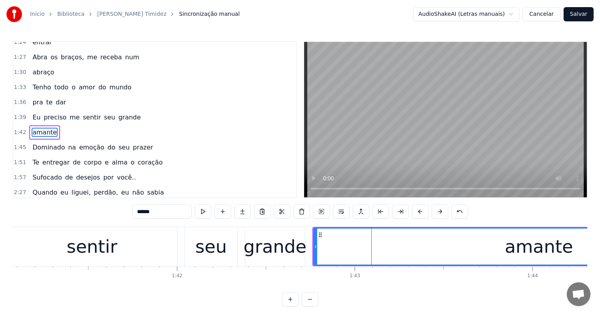
click at [119, 113] on span "grande" at bounding box center [130, 117] width 24 height 9
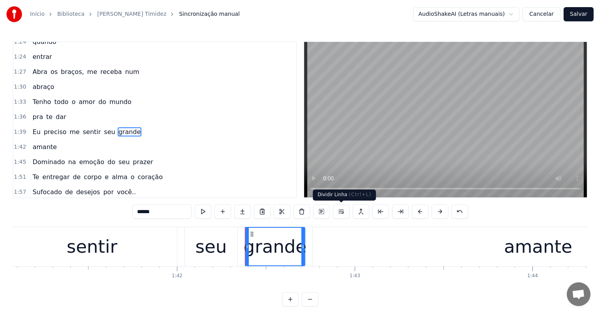
click at [342, 211] on button at bounding box center [341, 211] width 17 height 14
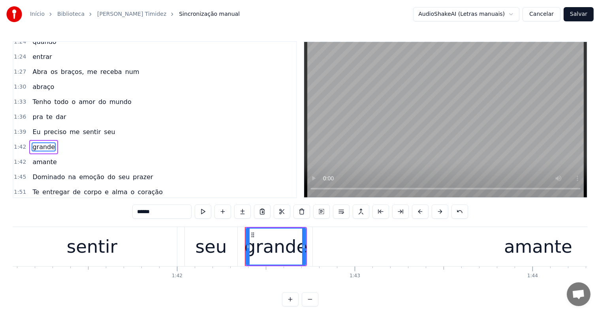
scroll to position [307, 0]
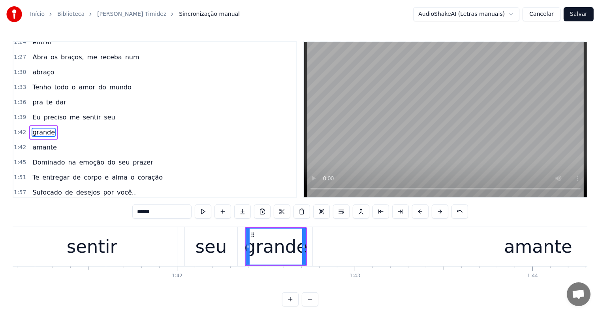
click at [103, 113] on span "seu" at bounding box center [109, 117] width 13 height 9
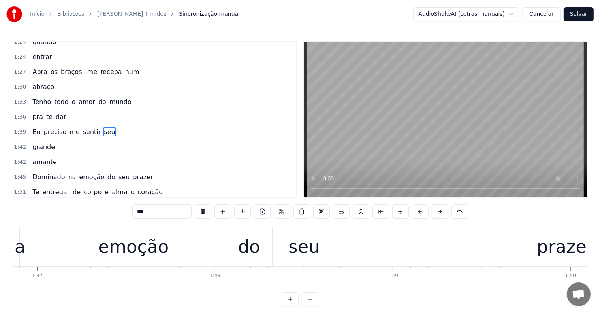
scroll to position [0, 19016]
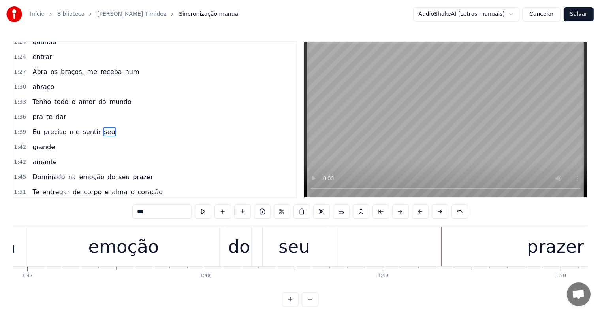
click at [291, 253] on div "seu" at bounding box center [295, 246] width 32 height 27
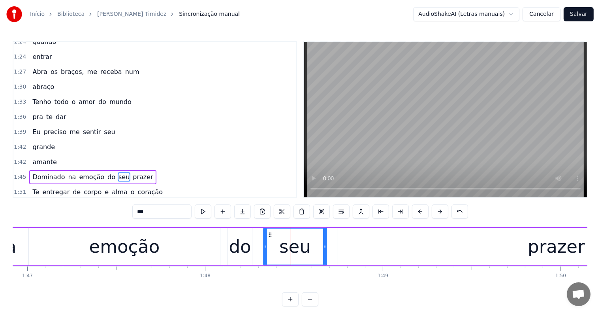
scroll to position [337, 0]
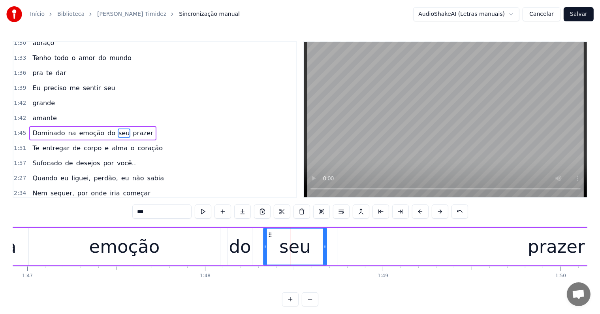
click at [82, 128] on span "emoção" at bounding box center [91, 132] width 27 height 9
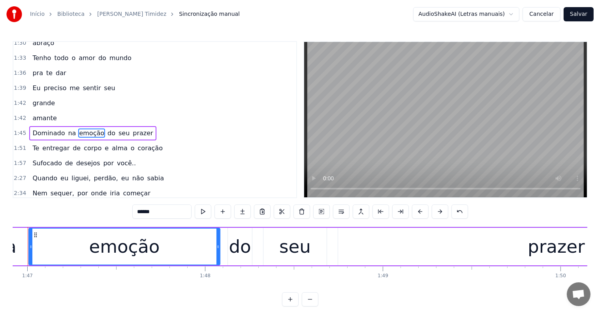
scroll to position [0, 18991]
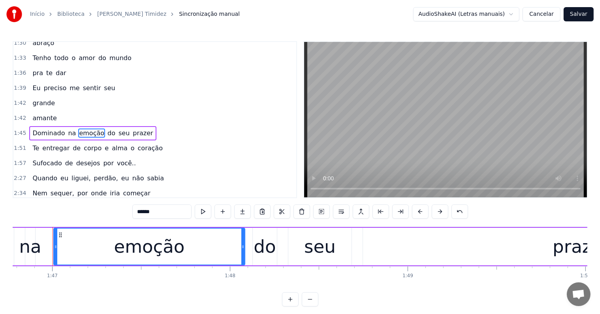
click at [132, 128] on span "prazer" at bounding box center [143, 132] width 22 height 9
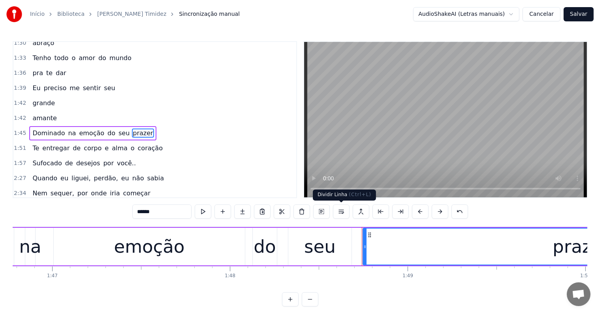
click at [339, 209] on button at bounding box center [341, 211] width 17 height 14
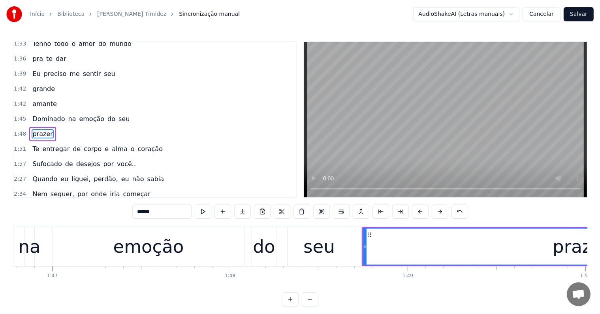
click at [304, 249] on div "seu" at bounding box center [319, 246] width 63 height 39
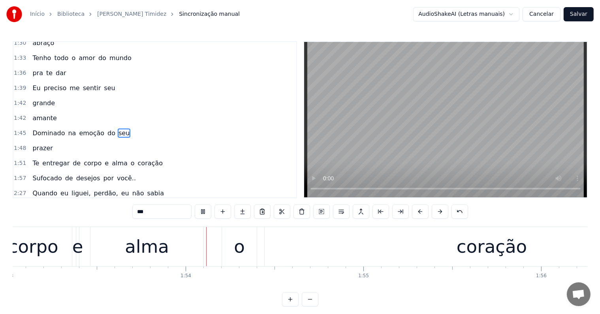
scroll to position [0, 20107]
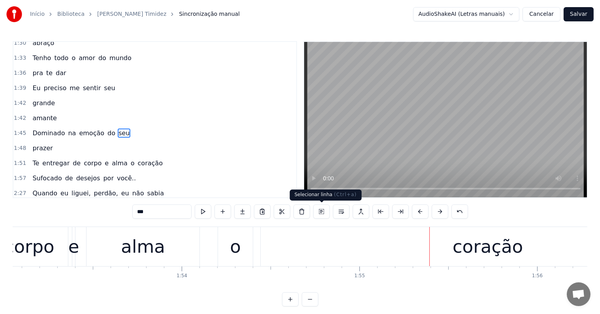
click at [345, 255] on div "coração" at bounding box center [488, 246] width 455 height 39
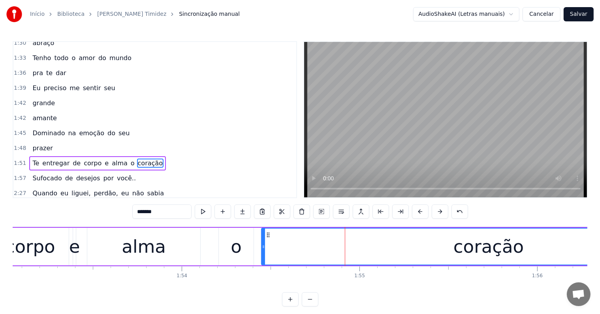
scroll to position [366, 0]
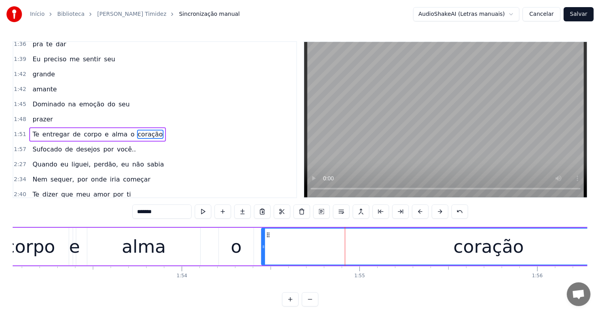
click at [130, 130] on span "o" at bounding box center [133, 134] width 6 height 9
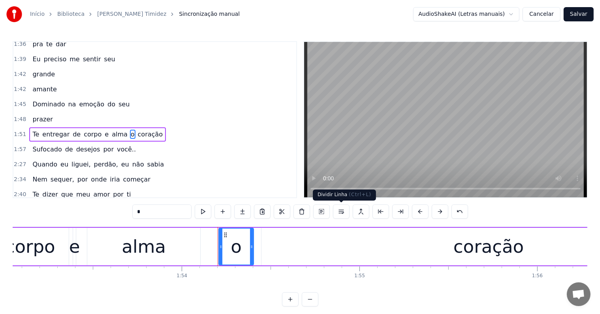
click at [341, 213] on button at bounding box center [341, 211] width 17 height 14
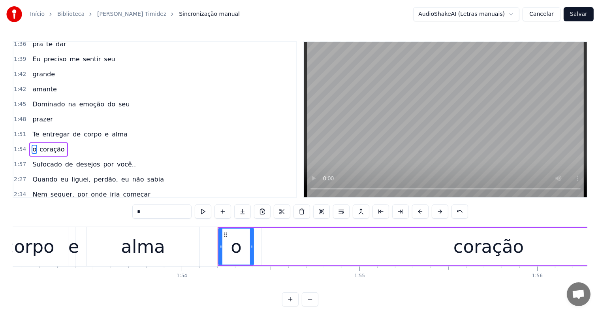
scroll to position [380, 0]
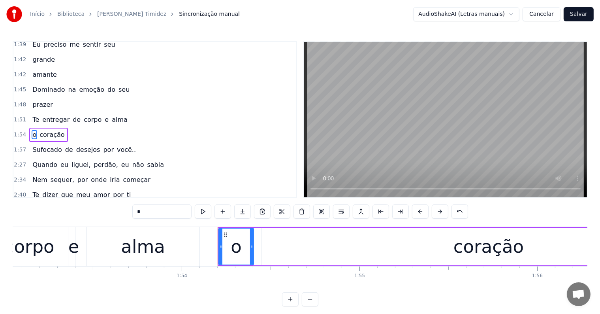
click at [111, 115] on span "alma" at bounding box center [119, 119] width 17 height 9
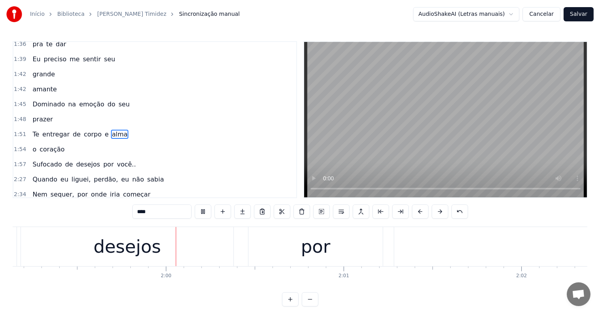
scroll to position [0, 21194]
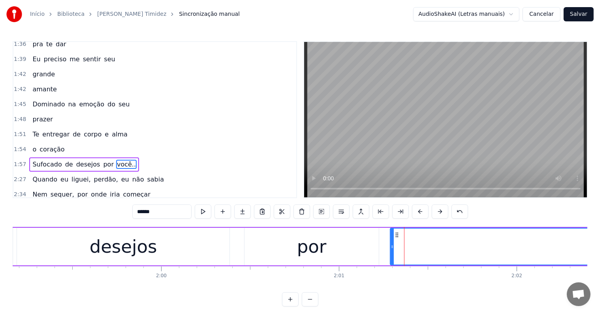
scroll to position [395, 0]
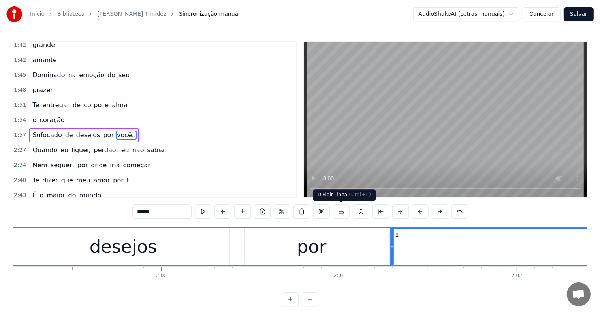
click at [341, 210] on button at bounding box center [341, 211] width 17 height 14
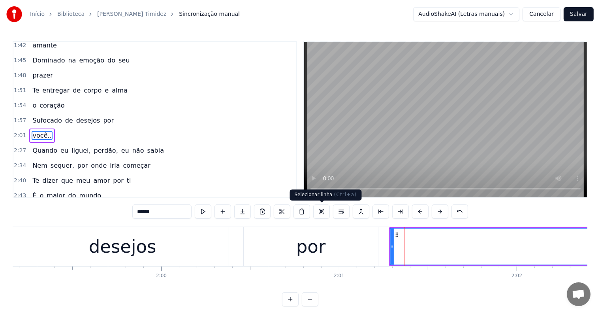
click at [308, 247] on div "por" at bounding box center [311, 246] width 30 height 27
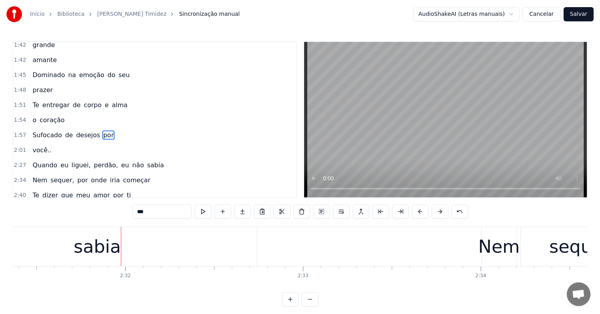
scroll to position [0, 26929]
click at [89, 251] on div "sabia" at bounding box center [89, 246] width 47 height 27
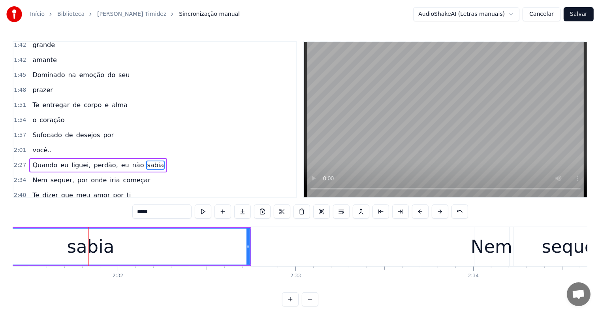
scroll to position [424, 0]
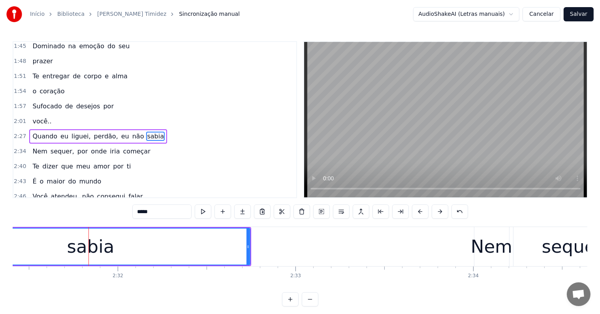
click at [121, 132] on span "eu" at bounding box center [125, 136] width 9 height 9
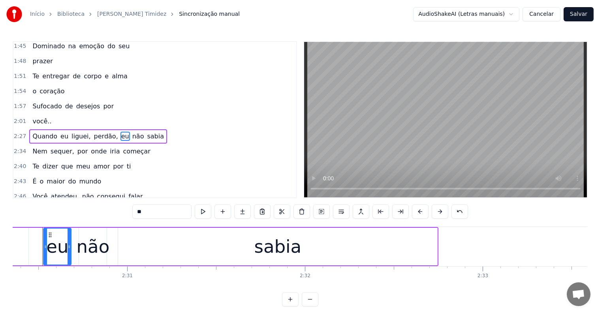
scroll to position [0, 26732]
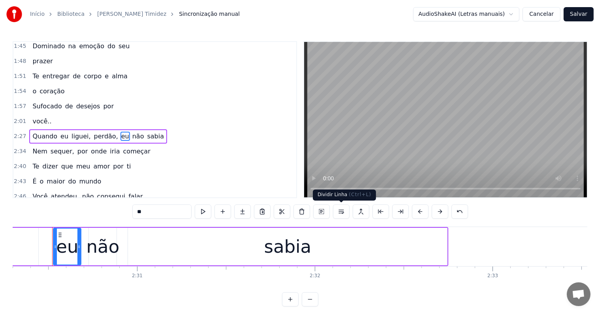
click at [340, 211] on button at bounding box center [341, 211] width 17 height 14
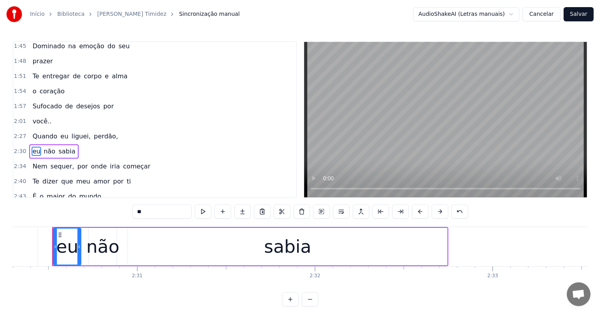
scroll to position [438, 0]
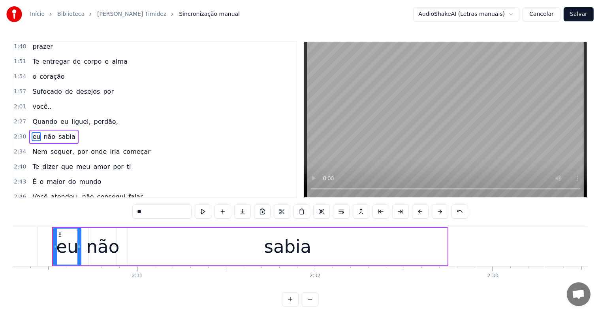
click at [97, 117] on span "perdão," at bounding box center [106, 121] width 26 height 9
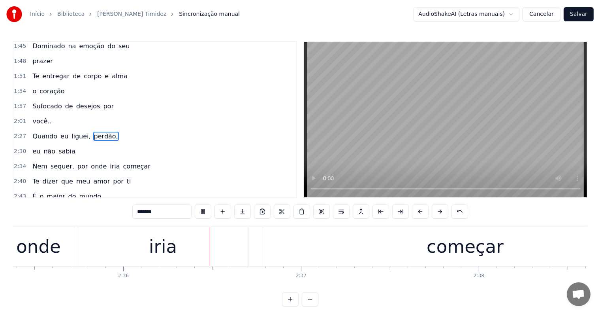
scroll to position [0, 27637]
click at [328, 258] on div "começar" at bounding box center [464, 246] width 405 height 39
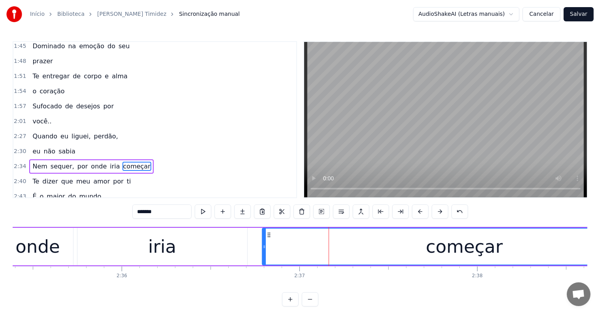
scroll to position [453, 0]
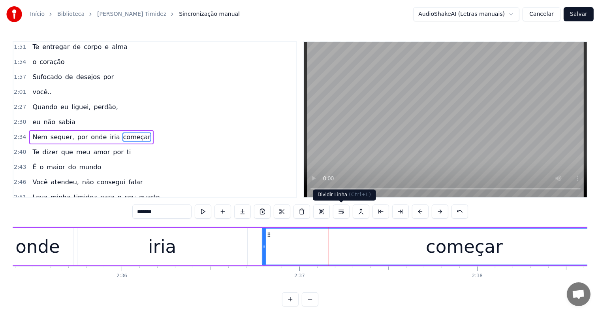
click at [340, 213] on button at bounding box center [341, 211] width 17 height 14
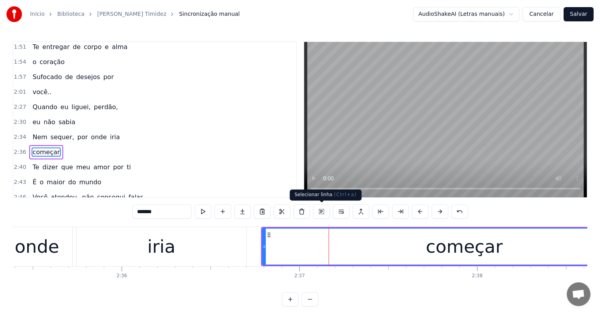
scroll to position [468, 0]
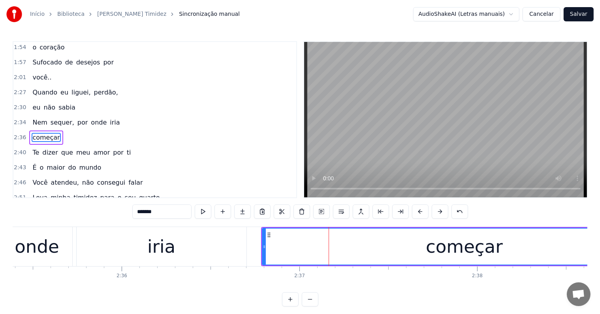
click at [109, 118] on span "iria" at bounding box center [114, 122] width 11 height 9
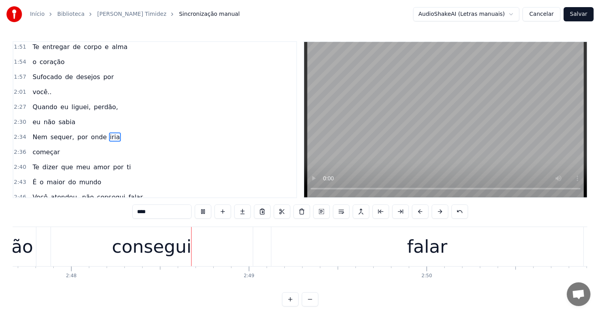
scroll to position [0, 29839]
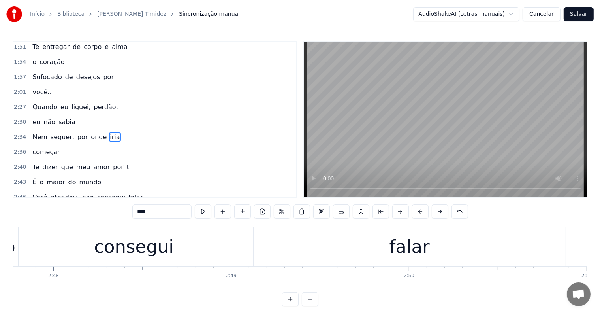
click at [342, 239] on div "falar" at bounding box center [410, 246] width 312 height 39
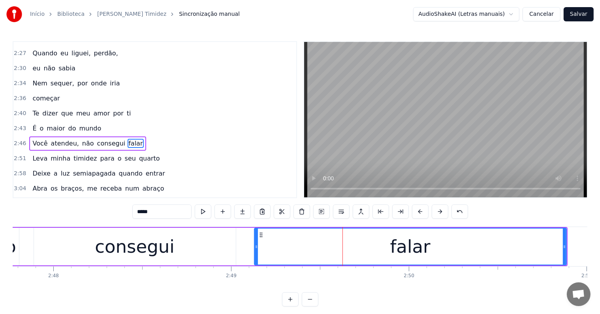
scroll to position [511, 0]
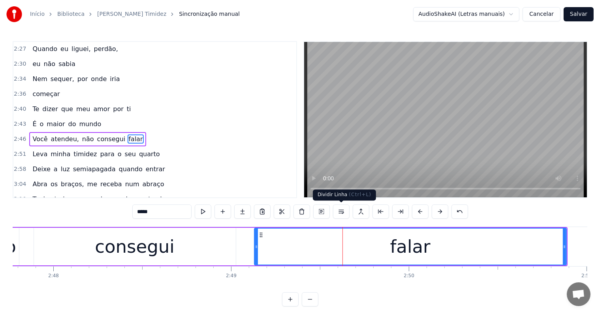
click at [340, 212] on button at bounding box center [341, 211] width 17 height 14
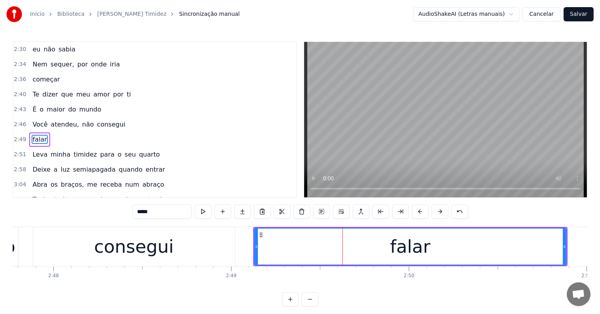
click at [179, 255] on div "consegui" at bounding box center [134, 246] width 202 height 39
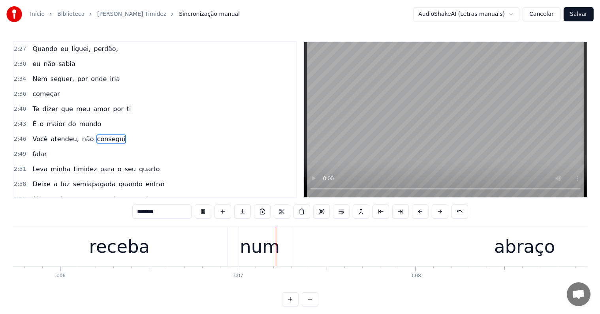
scroll to position [0, 33127]
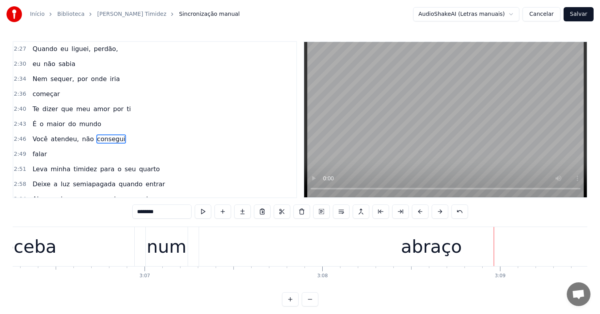
click at [177, 243] on div "num" at bounding box center [167, 246] width 40 height 27
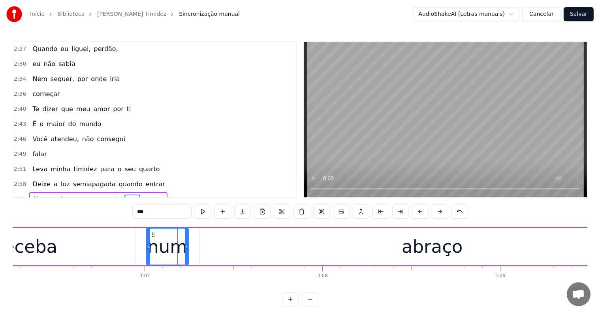
scroll to position [569, 0]
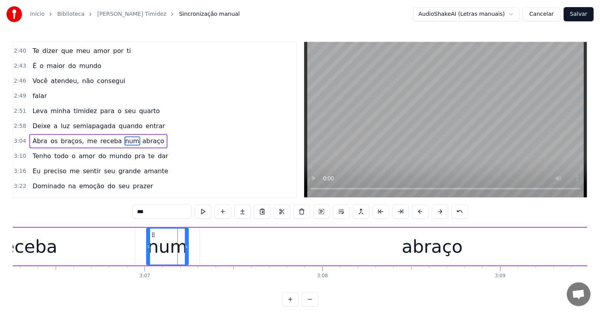
click at [125, 136] on span "num" at bounding box center [133, 140] width 16 height 9
click at [341, 213] on button at bounding box center [341, 211] width 17 height 14
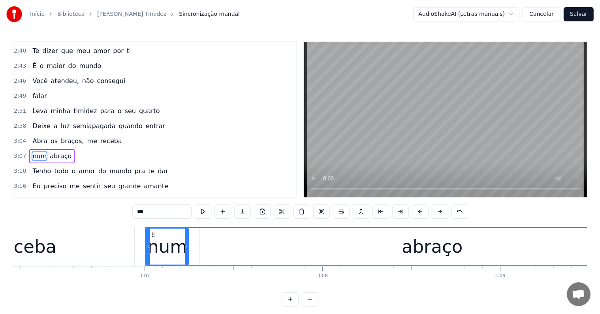
scroll to position [584, 0]
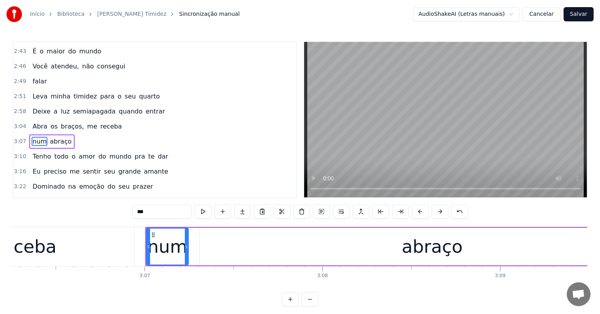
click at [104, 122] on span "receba" at bounding box center [111, 126] width 23 height 9
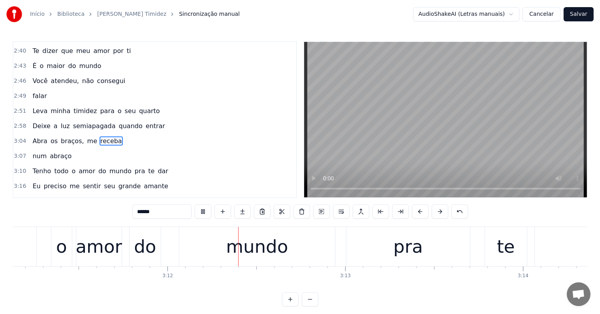
scroll to position [0, 34051]
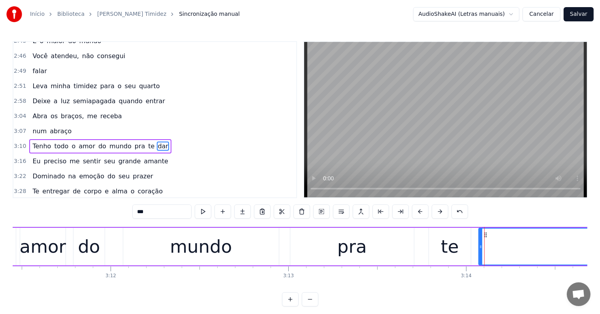
scroll to position [598, 0]
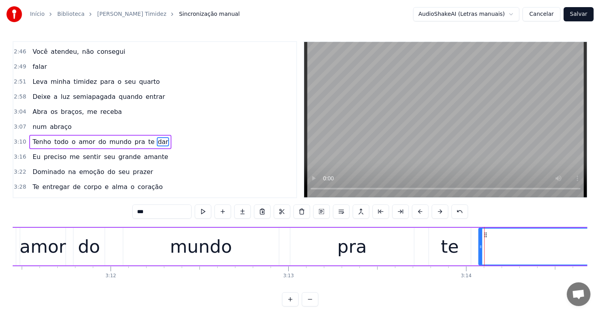
click at [134, 137] on span "pra" at bounding box center [140, 141] width 12 height 9
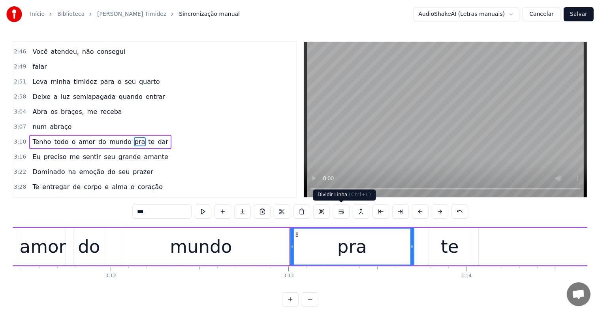
click at [338, 209] on button at bounding box center [341, 211] width 17 height 14
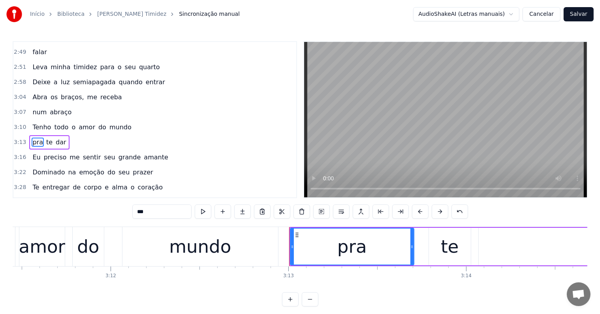
click at [109, 123] on span "mundo" at bounding box center [121, 127] width 24 height 9
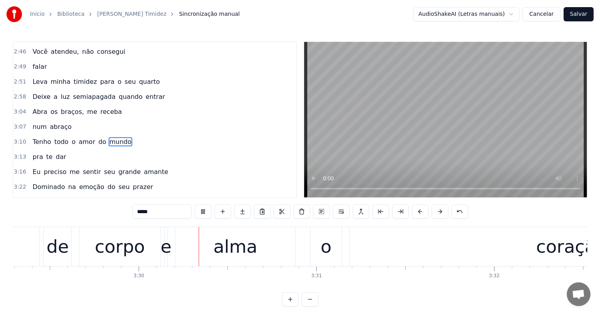
scroll to position [0, 37239]
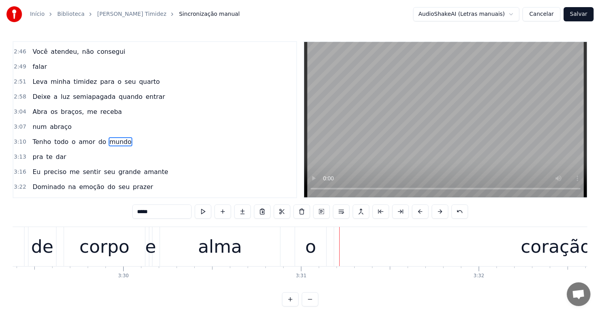
click at [304, 244] on div "o" at bounding box center [310, 246] width 31 height 39
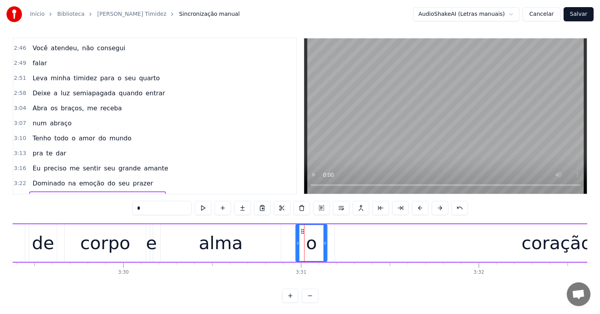
scroll to position [615, 0]
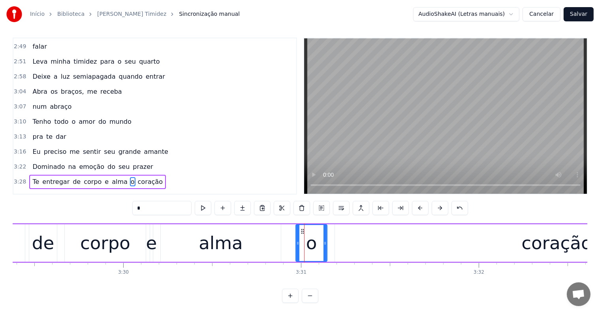
click at [130, 177] on span "o" at bounding box center [133, 181] width 6 height 9
click at [340, 209] on button at bounding box center [341, 208] width 17 height 14
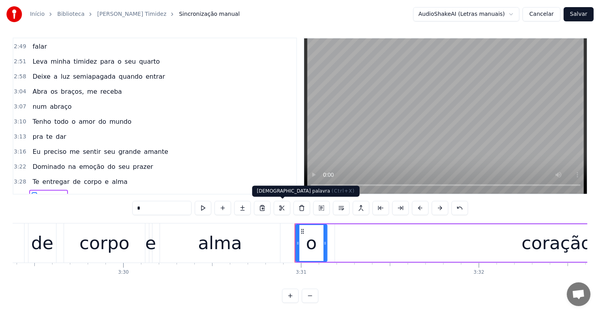
click at [240, 243] on div "alma" at bounding box center [220, 242] width 120 height 39
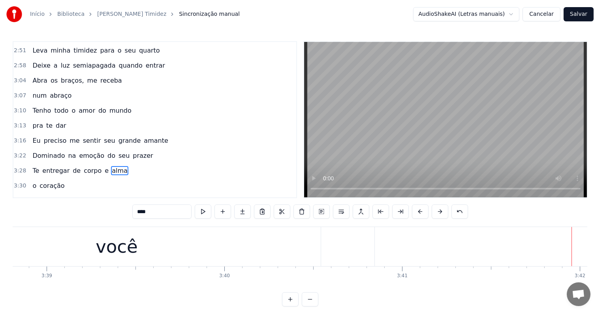
scroll to position [0, 38899]
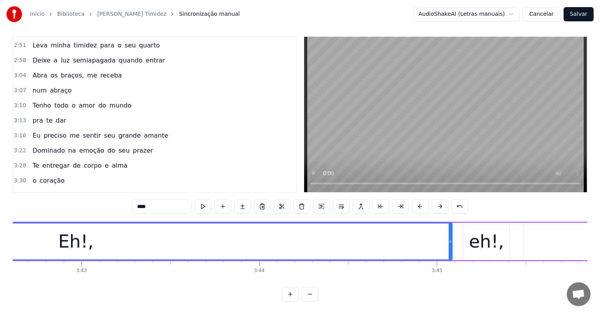
scroll to position [0, 39594]
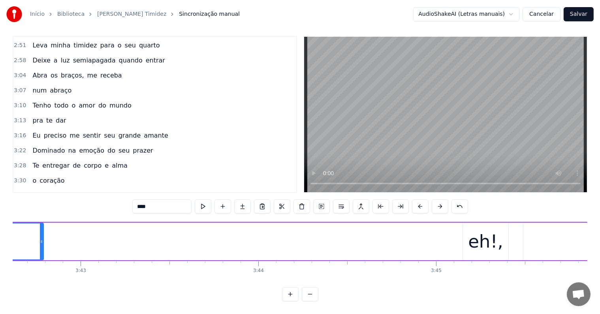
drag, startPoint x: 449, startPoint y: 233, endPoint x: 41, endPoint y: 236, distance: 408.3
click at [41, 238] on icon at bounding box center [41, 241] width 3 height 6
click at [499, 232] on div "eh!," at bounding box center [497, 241] width 35 height 27
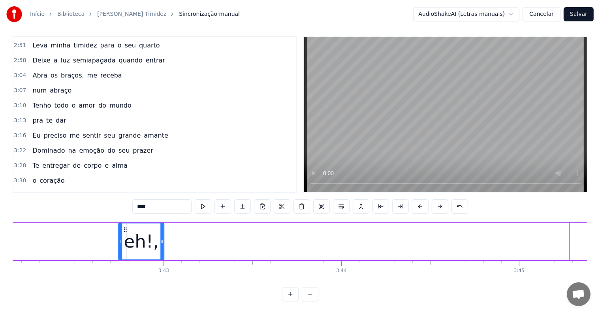
scroll to position [0, 39510]
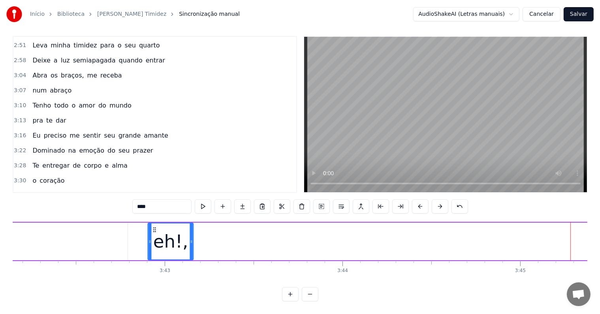
drag, startPoint x: 480, startPoint y: 223, endPoint x: 153, endPoint y: 242, distance: 327.4
click at [153, 242] on div "eh!," at bounding box center [171, 241] width 45 height 36
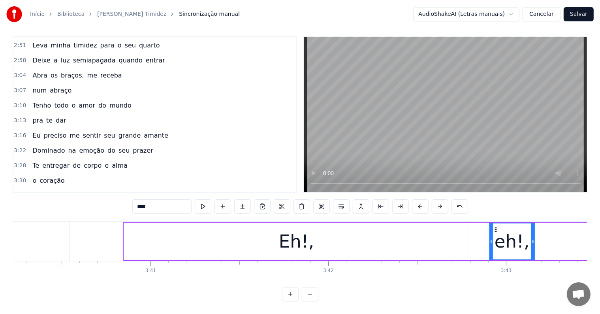
scroll to position [0, 39162]
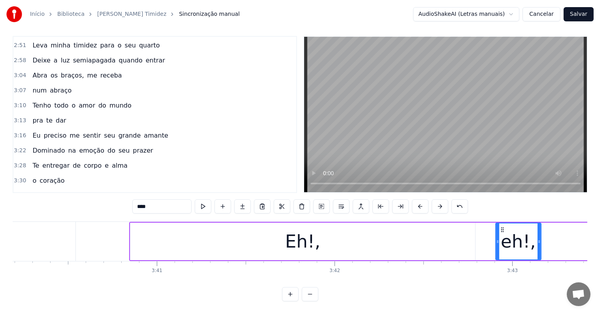
click at [169, 243] on div "Eh!," at bounding box center [302, 242] width 345 height 38
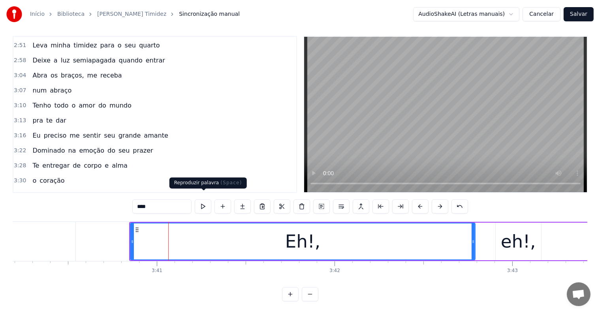
click at [202, 199] on button at bounding box center [203, 206] width 17 height 14
click at [200, 200] on button at bounding box center [203, 206] width 17 height 14
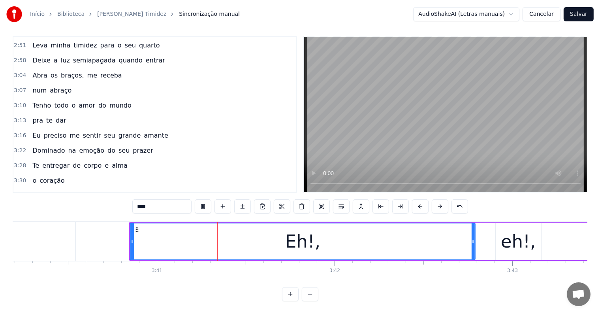
click at [200, 200] on button at bounding box center [203, 206] width 17 height 14
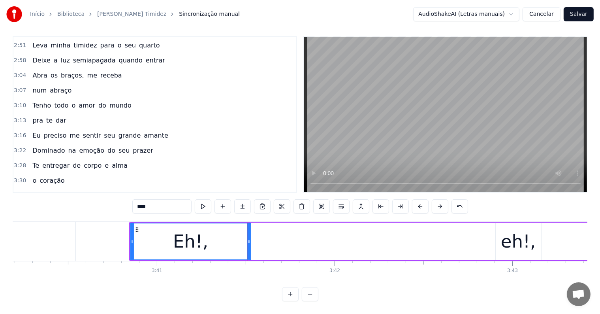
drag, startPoint x: 473, startPoint y: 233, endPoint x: 249, endPoint y: 223, distance: 224.7
click at [249, 223] on div at bounding box center [248, 241] width 3 height 36
click at [202, 200] on button at bounding box center [203, 206] width 17 height 14
click at [505, 244] on div "eh!," at bounding box center [518, 241] width 35 height 27
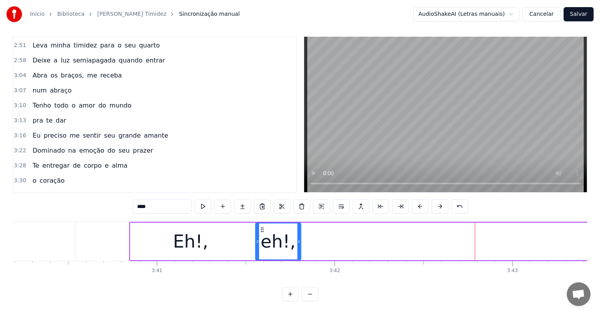
drag, startPoint x: 503, startPoint y: 221, endPoint x: 262, endPoint y: 221, distance: 240.3
click at [262, 226] on icon at bounding box center [262, 229] width 6 height 6
click at [230, 236] on div "Eh!," at bounding box center [190, 242] width 121 height 38
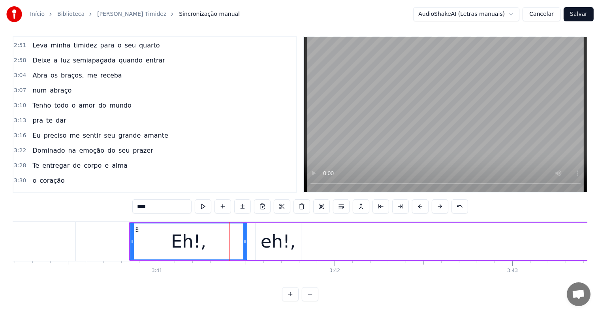
drag, startPoint x: 248, startPoint y: 232, endPoint x: 244, endPoint y: 234, distance: 4.1
click at [244, 238] on icon at bounding box center [244, 241] width 3 height 6
click at [257, 237] on div "eh!," at bounding box center [278, 242] width 45 height 38
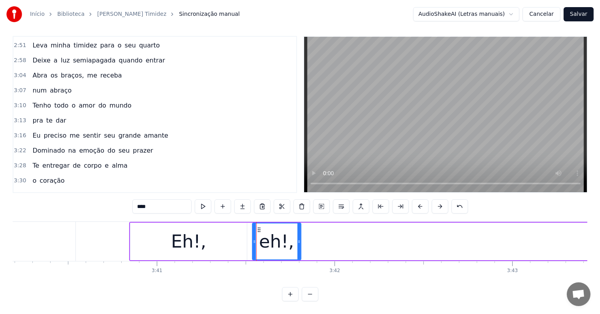
click at [254, 238] on icon at bounding box center [254, 241] width 3 height 6
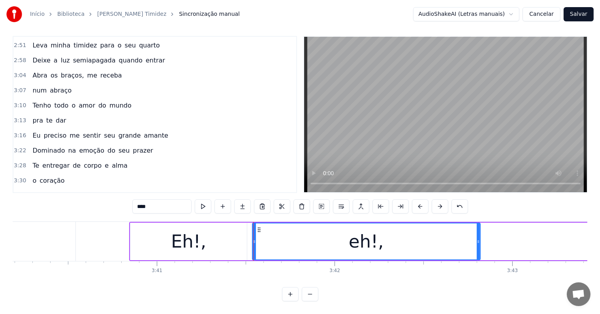
drag, startPoint x: 298, startPoint y: 234, endPoint x: 477, endPoint y: 245, distance: 179.8
click at [477, 245] on div at bounding box center [478, 241] width 3 height 36
click at [202, 202] on button at bounding box center [203, 206] width 17 height 14
click at [204, 199] on button at bounding box center [203, 206] width 17 height 14
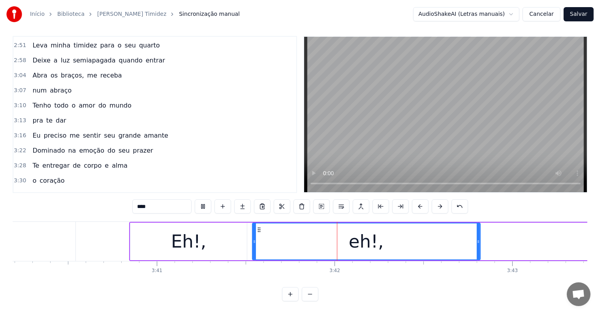
click at [204, 199] on button at bounding box center [203, 206] width 17 height 14
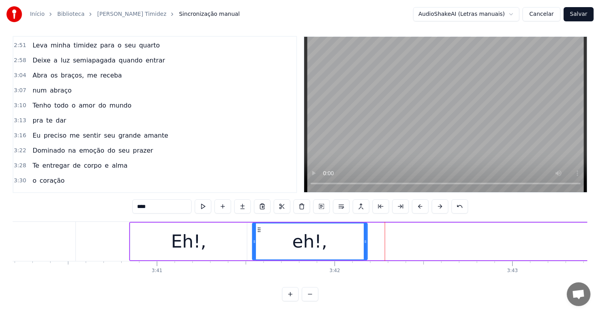
drag, startPoint x: 477, startPoint y: 235, endPoint x: 364, endPoint y: 231, distance: 113.1
click at [364, 238] on icon at bounding box center [365, 241] width 3 height 6
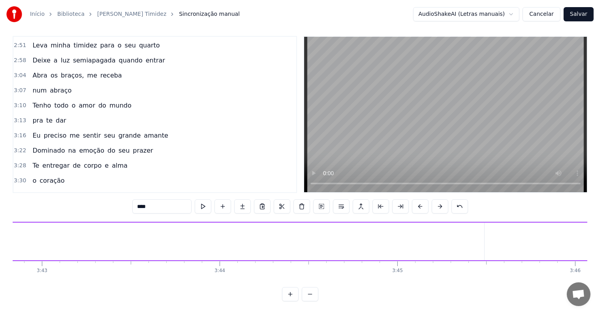
scroll to position [0, 39636]
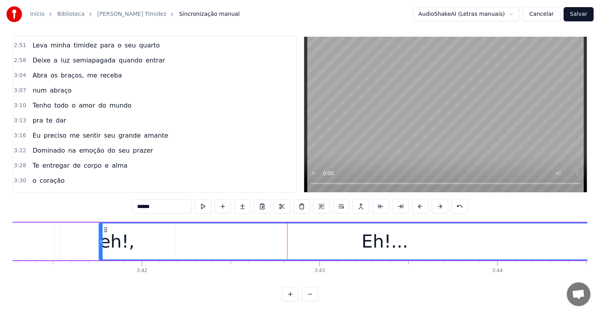
scroll to position [0, 39354]
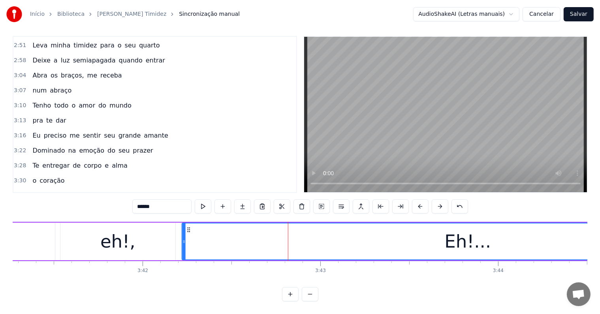
drag, startPoint x: 534, startPoint y: 223, endPoint x: 187, endPoint y: 238, distance: 347.7
click at [188, 238] on div "Eh!..." at bounding box center [468, 241] width 571 height 36
click at [32, 206] on span "Eh!," at bounding box center [39, 210] width 14 height 9
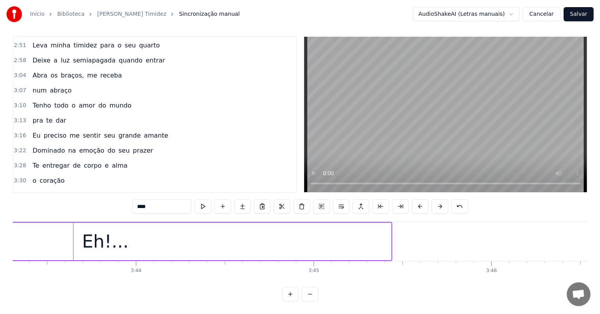
scroll to position [0, 39737]
click at [73, 234] on div "Eh!..." at bounding box center [85, 241] width 47 height 27
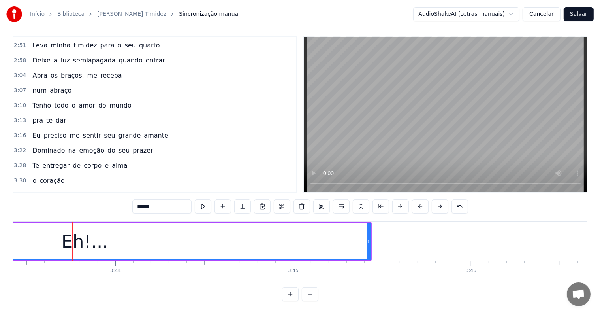
drag, startPoint x: 134, startPoint y: 199, endPoint x: 125, endPoint y: 199, distance: 9.1
click at [125, 199] on div "0:04 Interprete: [PERSON_NAME] 0:27 Eu te amo muito mais do que 0:29 sabia 0:33…" at bounding box center [300, 168] width 575 height 265
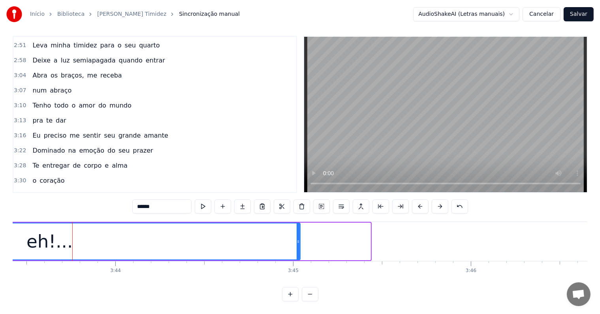
drag, startPoint x: 368, startPoint y: 234, endPoint x: 297, endPoint y: 231, distance: 70.4
click at [297, 238] on icon at bounding box center [298, 241] width 3 height 6
click at [116, 191] on span "você" at bounding box center [124, 195] width 17 height 9
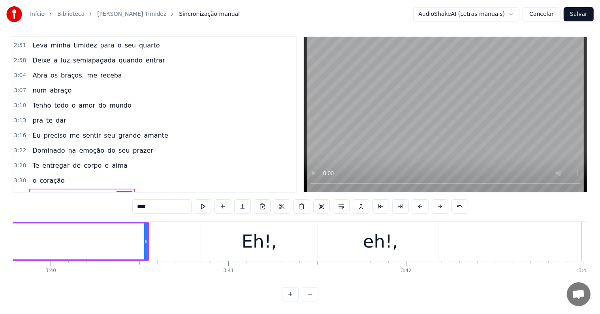
scroll to position [0, 39074]
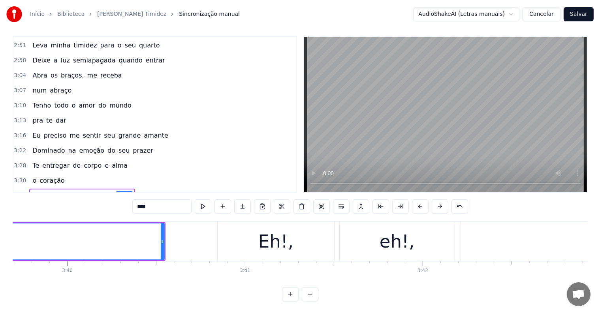
click at [277, 232] on div "Eh!," at bounding box center [275, 241] width 35 height 27
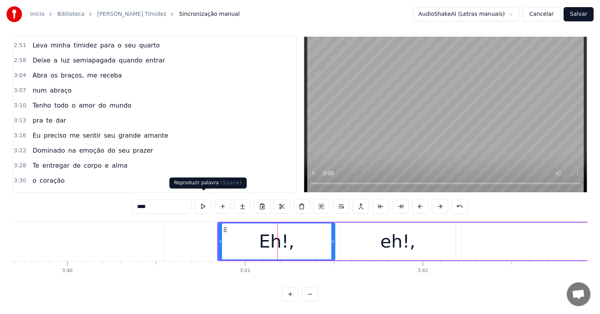
click at [206, 199] on button at bounding box center [203, 206] width 17 height 14
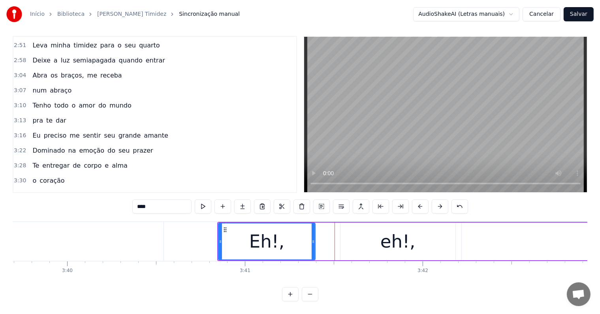
drag, startPoint x: 333, startPoint y: 234, endPoint x: 313, endPoint y: 236, distance: 19.8
click at [313, 238] on icon at bounding box center [313, 241] width 3 height 6
click at [357, 237] on div "eh!," at bounding box center [398, 242] width 115 height 38
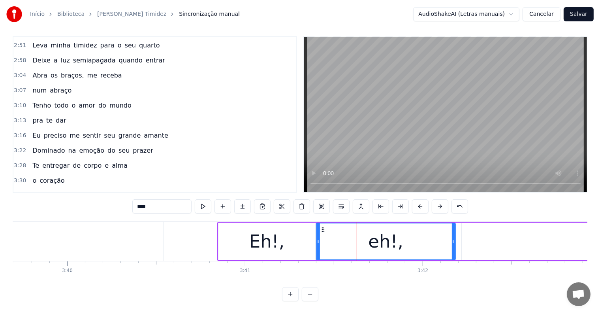
drag, startPoint x: 343, startPoint y: 233, endPoint x: 319, endPoint y: 236, distance: 24.2
click at [319, 238] on icon at bounding box center [318, 241] width 3 height 6
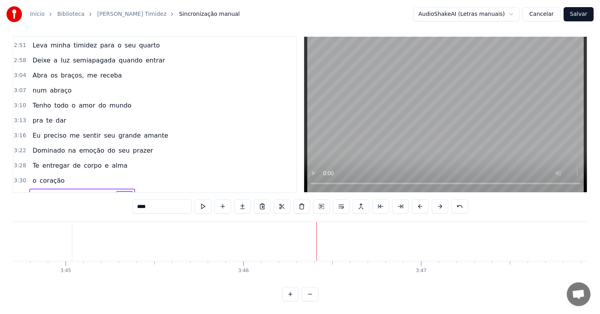
scroll to position [0, 39948]
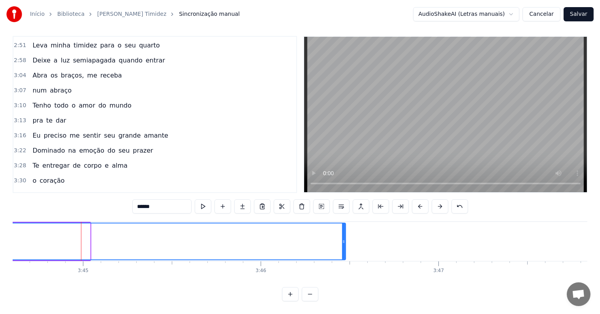
drag, startPoint x: 89, startPoint y: 234, endPoint x: 343, endPoint y: 238, distance: 254.2
click at [343, 238] on div at bounding box center [343, 241] width 3 height 36
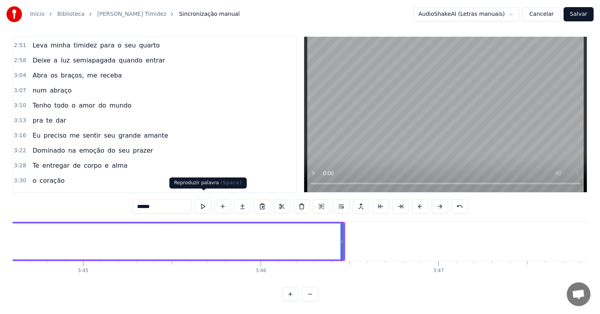
click at [201, 199] on button at bounding box center [203, 206] width 17 height 14
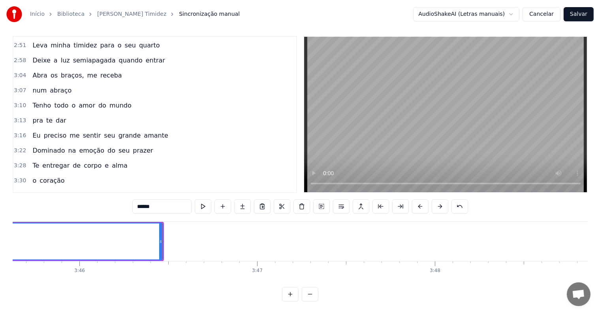
scroll to position [0, 40156]
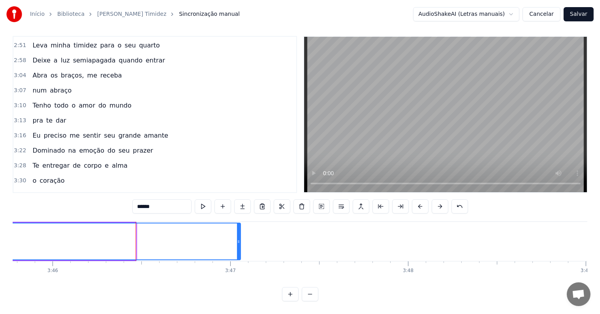
drag, startPoint x: 137, startPoint y: 234, endPoint x: 239, endPoint y: 238, distance: 102.0
click at [239, 238] on div at bounding box center [238, 241] width 3 height 36
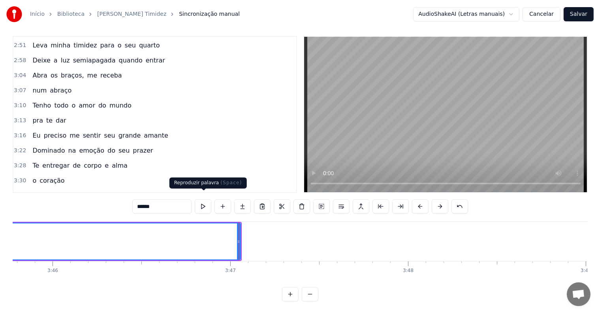
click at [202, 199] on button at bounding box center [203, 206] width 17 height 14
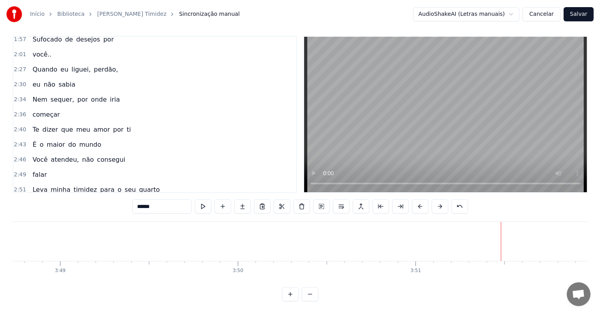
scroll to position [472, 0]
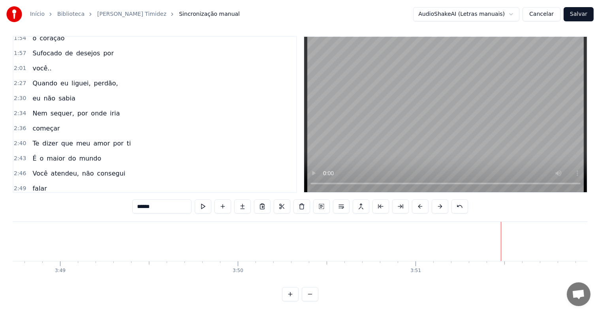
click at [36, 64] on span "você.." at bounding box center [42, 68] width 21 height 9
type input "******"
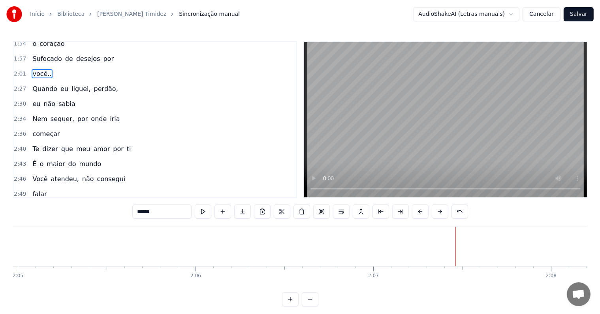
scroll to position [0, 22549]
click at [580, 15] on button "Salvar" at bounding box center [579, 14] width 30 height 14
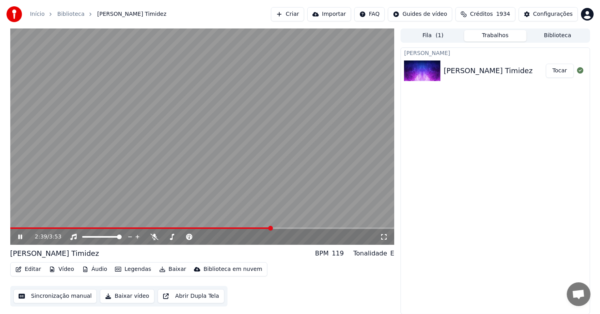
click at [169, 63] on video at bounding box center [202, 136] width 385 height 216
click at [111, 87] on video at bounding box center [202, 136] width 385 height 216
click at [169, 271] on button "Baixar" at bounding box center [173, 269] width 34 height 11
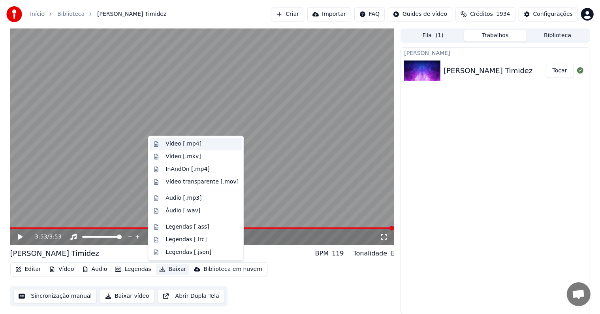
click at [177, 142] on div "Vídeo [.mp4]" at bounding box center [184, 144] width 36 height 8
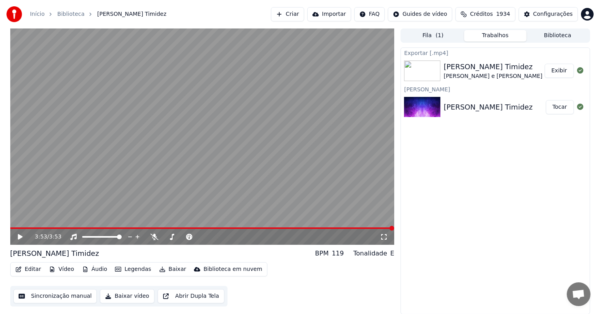
click at [555, 73] on button "Exibir" at bounding box center [559, 71] width 29 height 14
